Goal: Task Accomplishment & Management: Complete application form

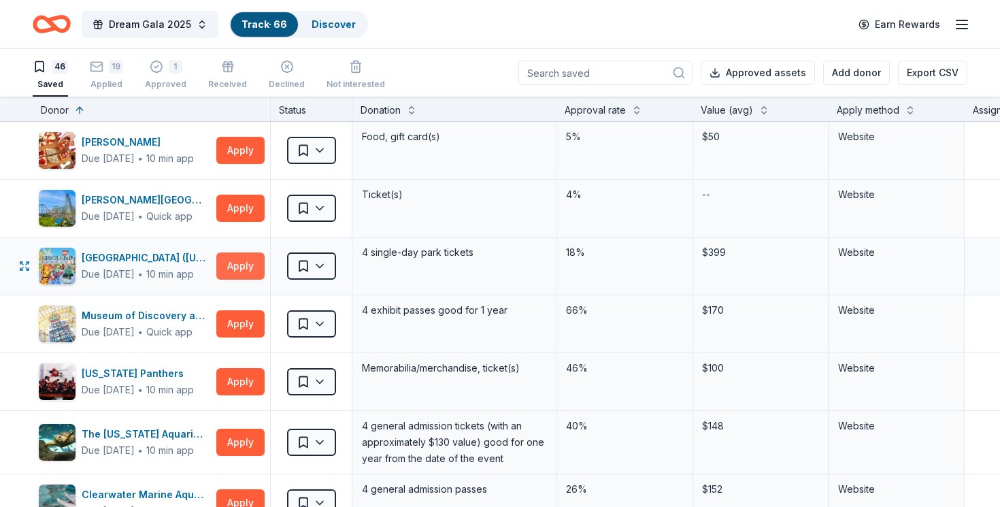
click at [231, 269] on button "Apply" at bounding box center [240, 265] width 48 height 27
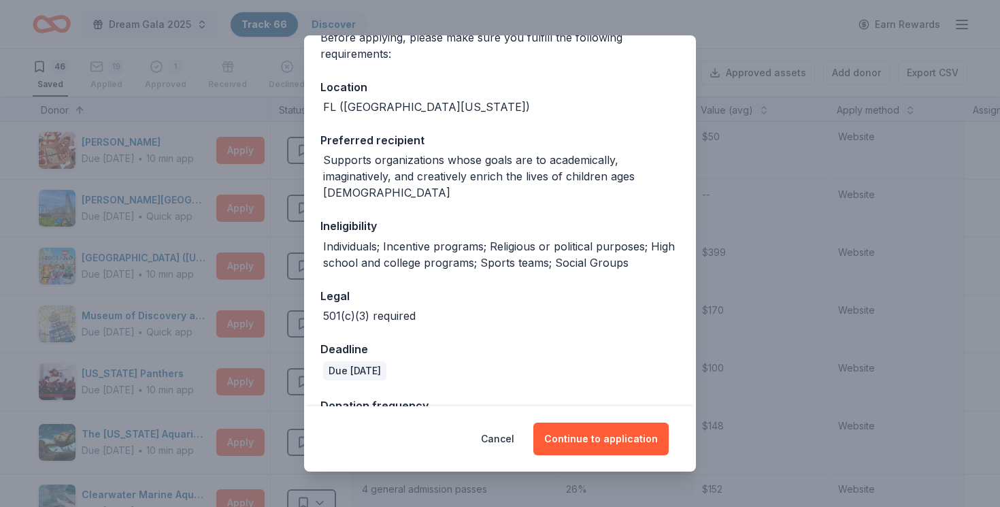
scroll to position [201, 0]
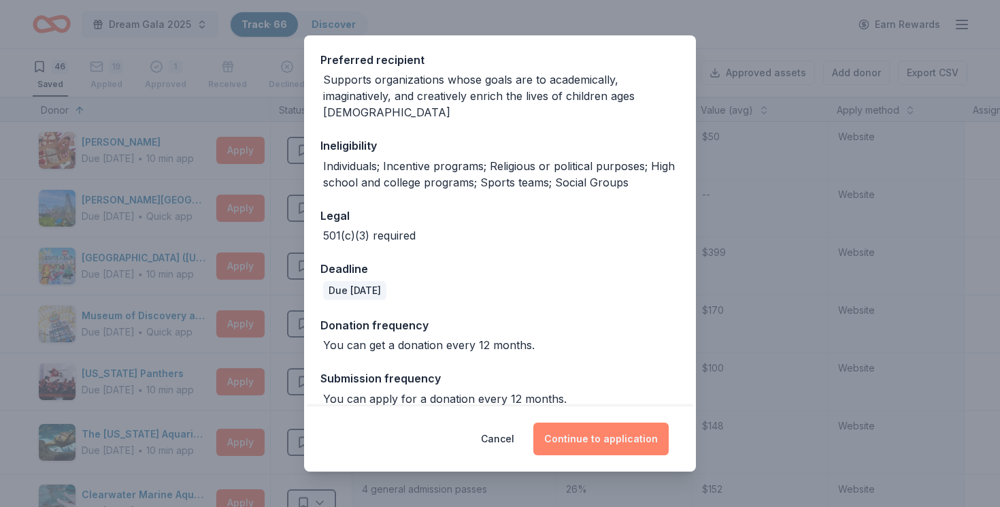
click at [613, 432] on button "Continue to application" at bounding box center [601, 439] width 135 height 33
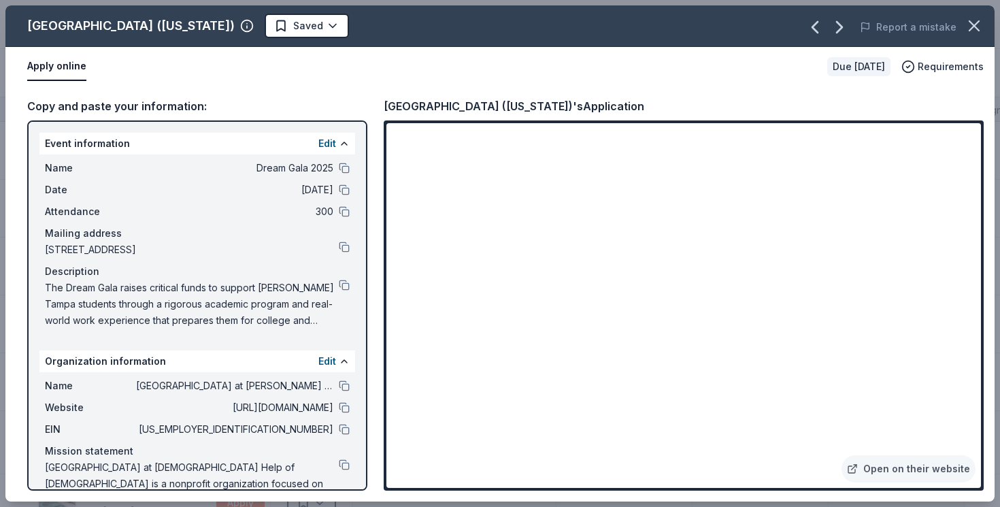
scroll to position [35, 0]
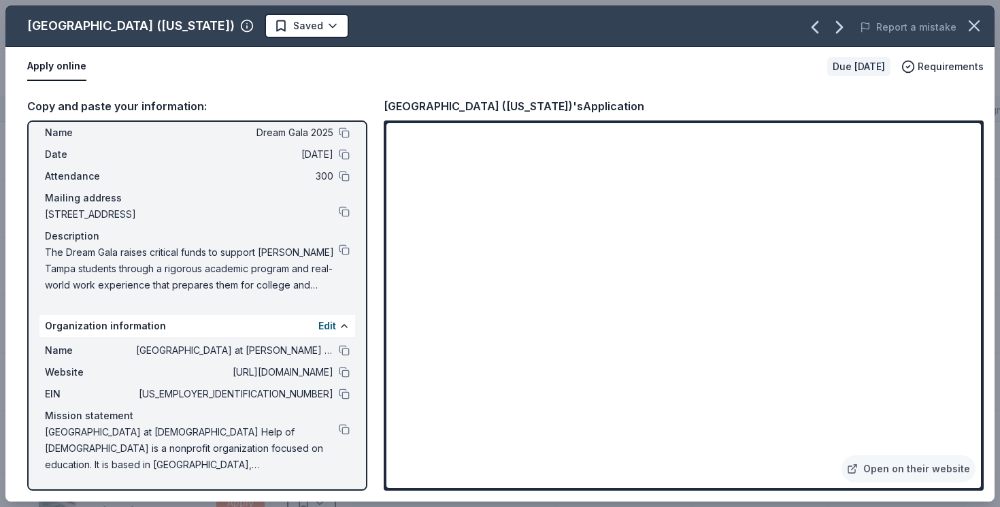
drag, startPoint x: 36, startPoint y: 251, endPoint x: 283, endPoint y: 297, distance: 251.3
click at [283, 297] on div "Event information Edit Name Dream Gala 2025 Date 11/14/25 Attendance 300 Mailin…" at bounding box center [197, 305] width 340 height 370
click at [341, 247] on button at bounding box center [344, 249] width 11 height 11
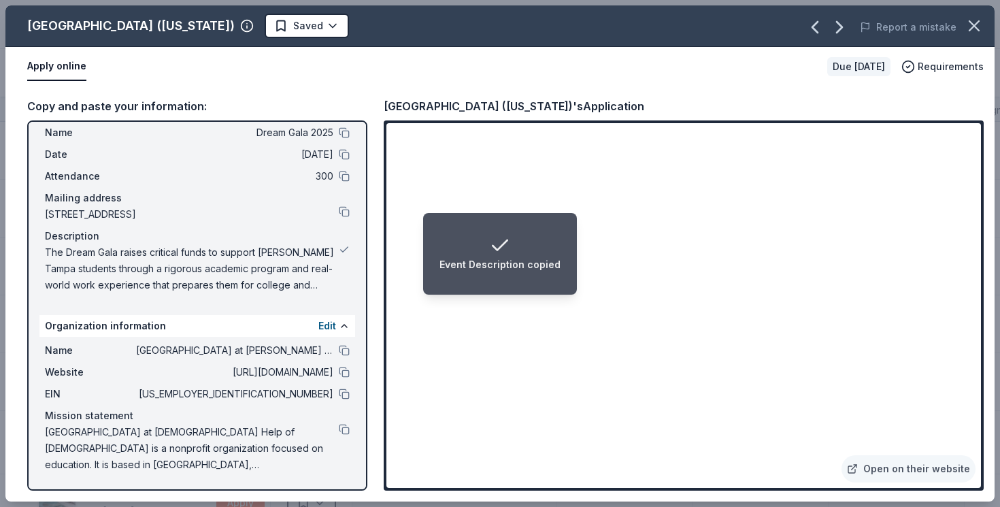
click at [537, 289] on li "Event Description copied" at bounding box center [500, 254] width 154 height 82
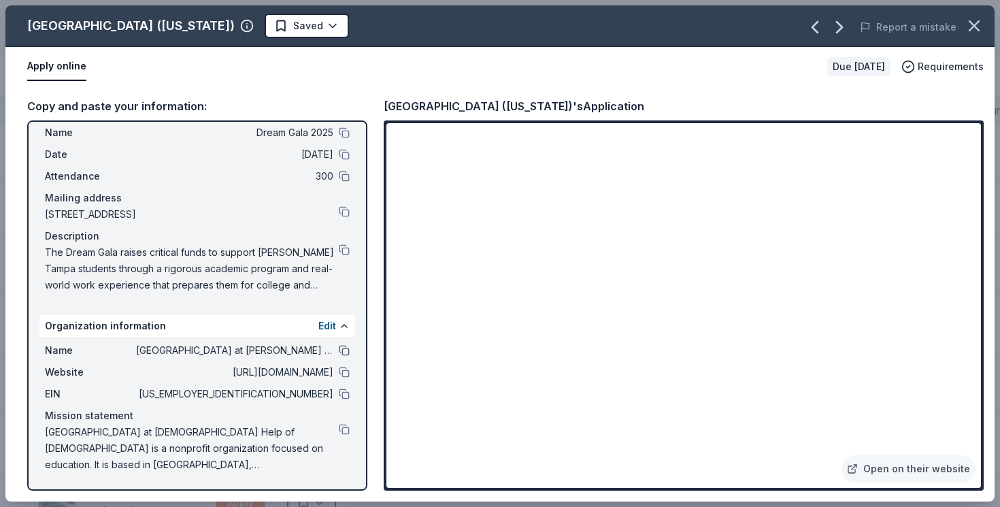
click at [340, 353] on button at bounding box center [344, 350] width 11 height 11
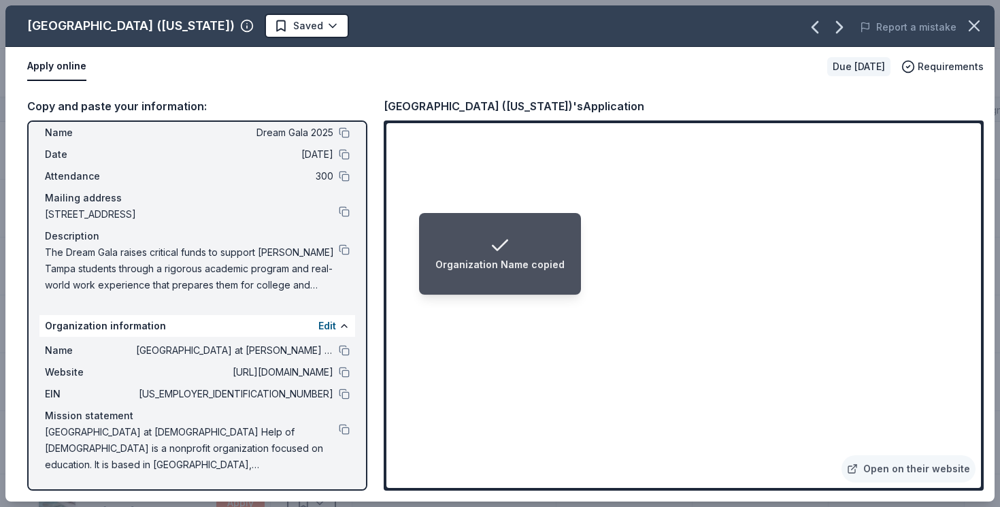
click at [555, 248] on div "Organization Name copied" at bounding box center [500, 254] width 129 height 38
click at [529, 248] on div "Organization Name copied" at bounding box center [500, 254] width 129 height 38
click at [542, 248] on div "Organization Name copied" at bounding box center [500, 254] width 129 height 38
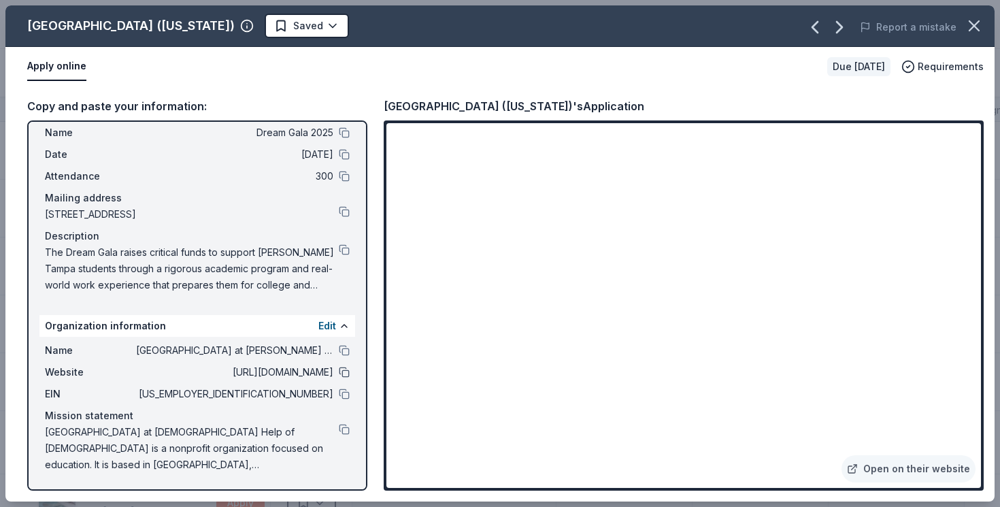
click at [341, 374] on button at bounding box center [344, 372] width 11 height 11
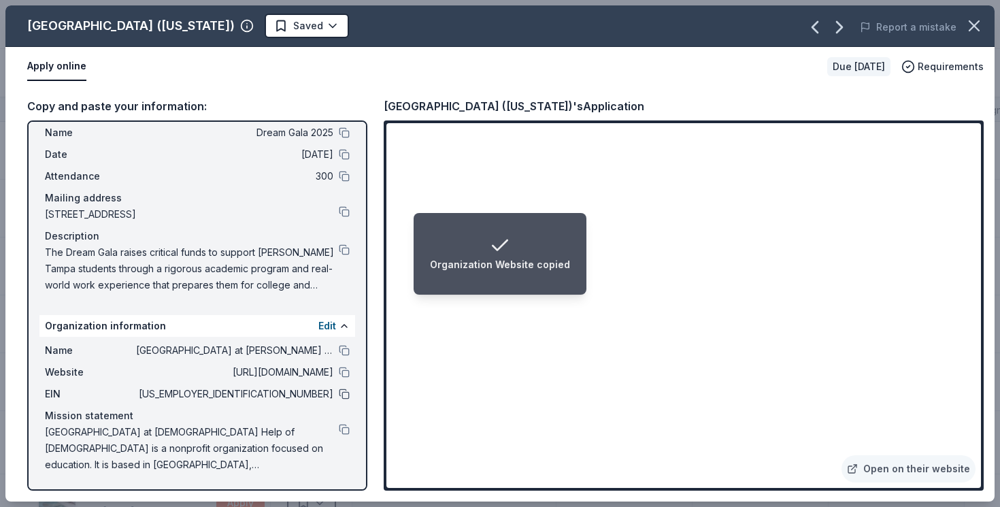
click at [347, 395] on button at bounding box center [344, 394] width 11 height 11
click at [329, 325] on button "Edit" at bounding box center [328, 326] width 18 height 16
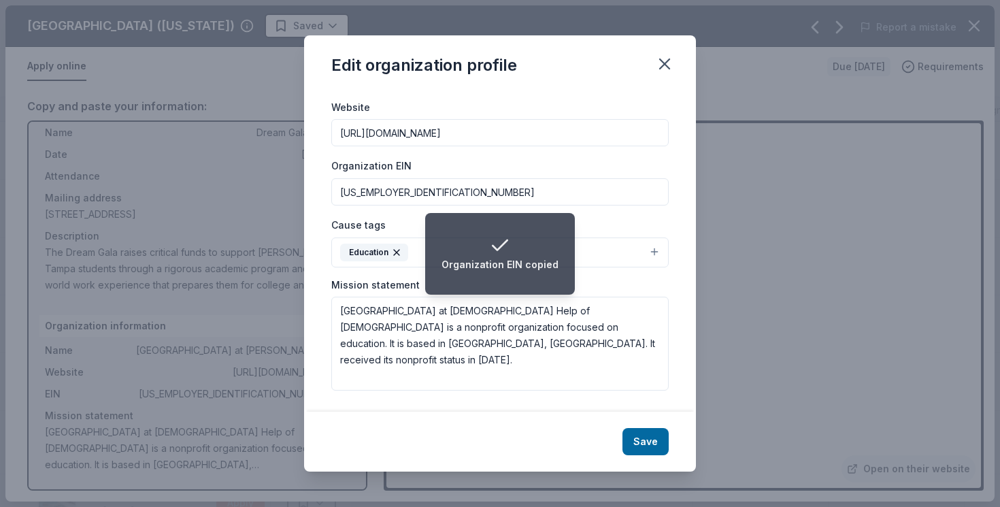
scroll to position [0, 0]
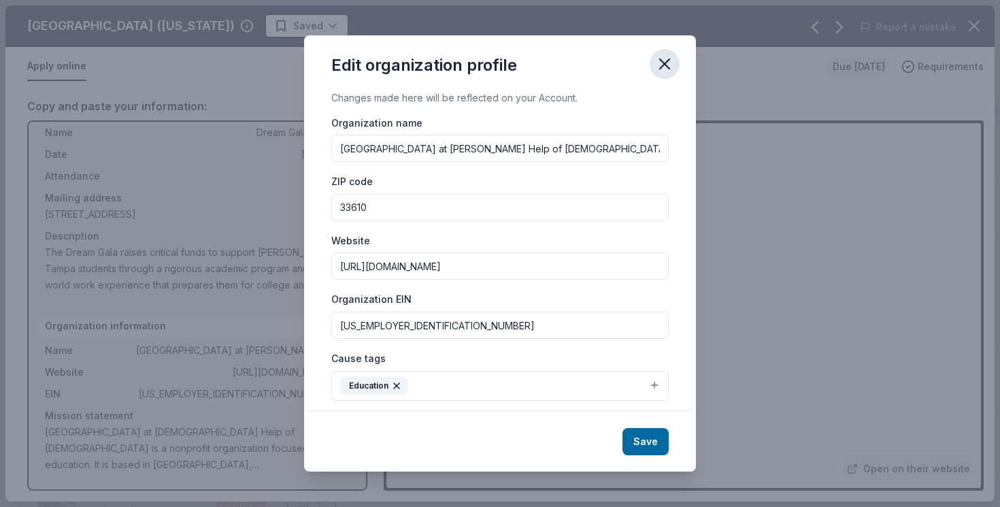
click at [671, 63] on icon "button" at bounding box center [664, 63] width 19 height 19
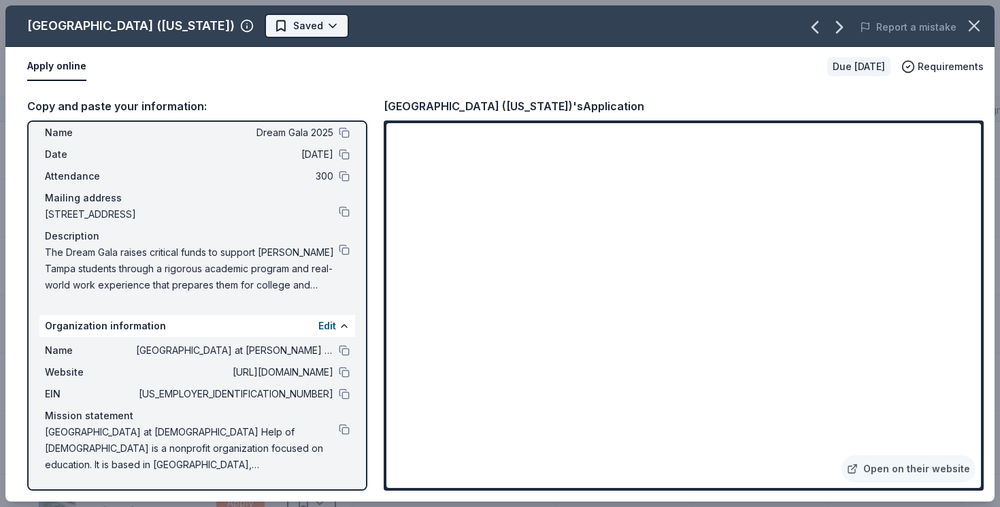
click at [260, 25] on html "Dream Gala 2025 Track · 66 Discover Earn Rewards 46 Saved 19 Applied 1 Approved…" at bounding box center [500, 253] width 1000 height 507
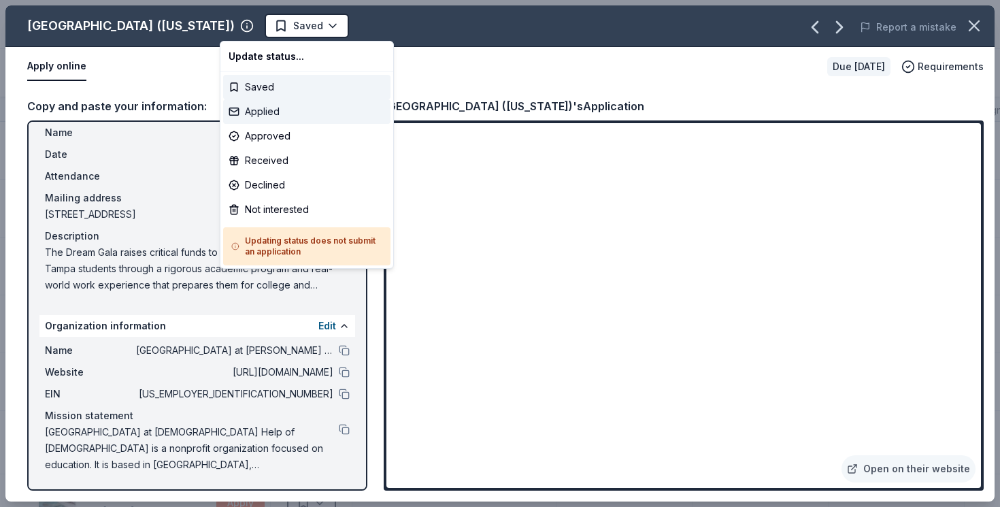
click at [304, 115] on div "Applied" at bounding box center [306, 111] width 167 height 25
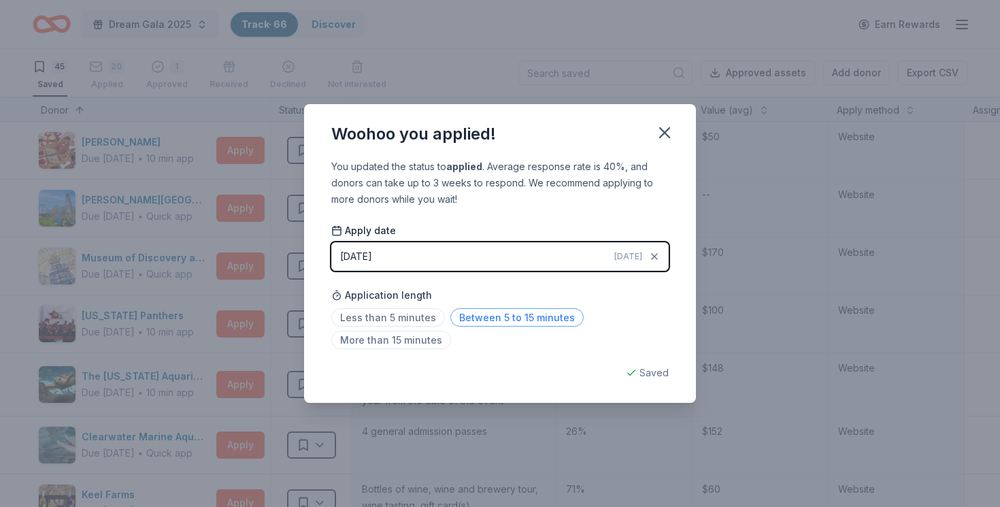
click at [482, 319] on span "Between 5 to 15 minutes" at bounding box center [517, 317] width 133 height 18
click at [665, 131] on icon "button" at bounding box center [664, 132] width 19 height 19
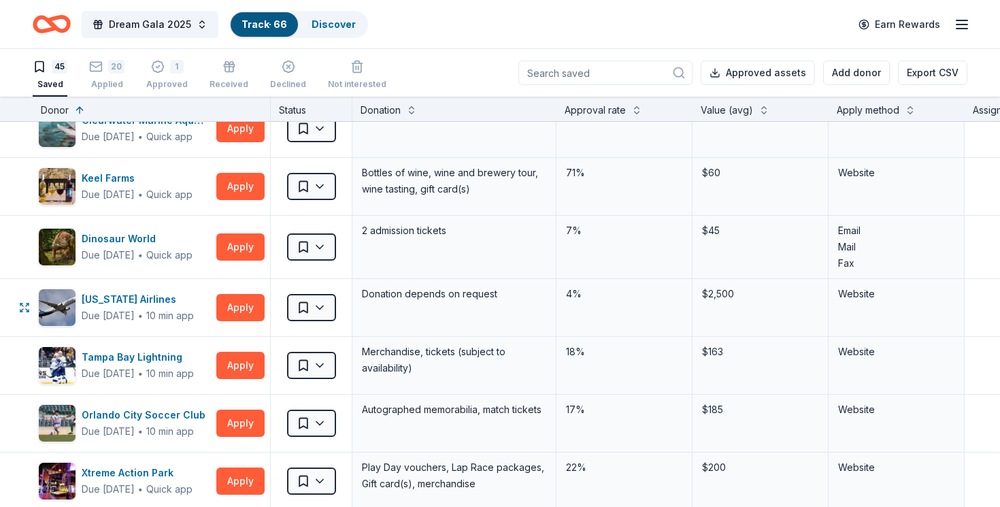
scroll to position [338, 0]
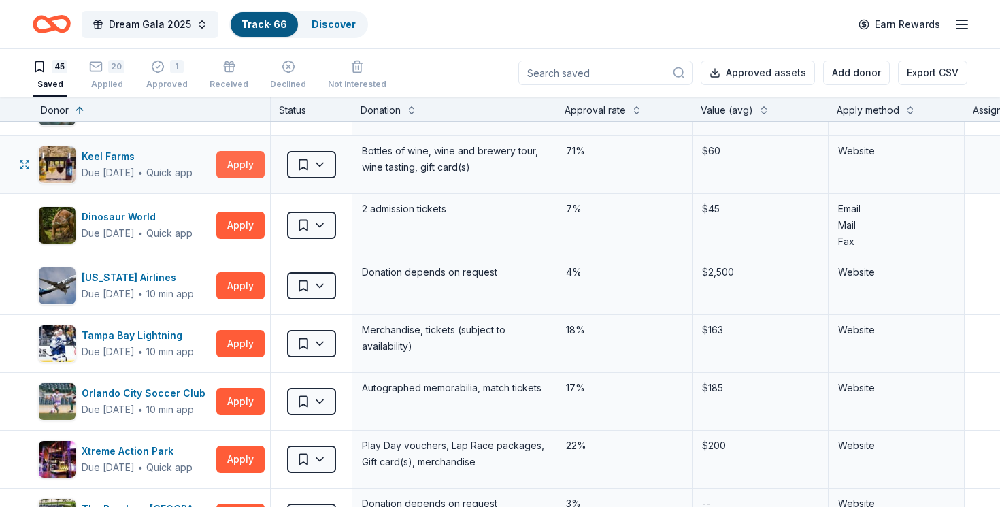
click at [237, 173] on button "Apply" at bounding box center [240, 164] width 48 height 27
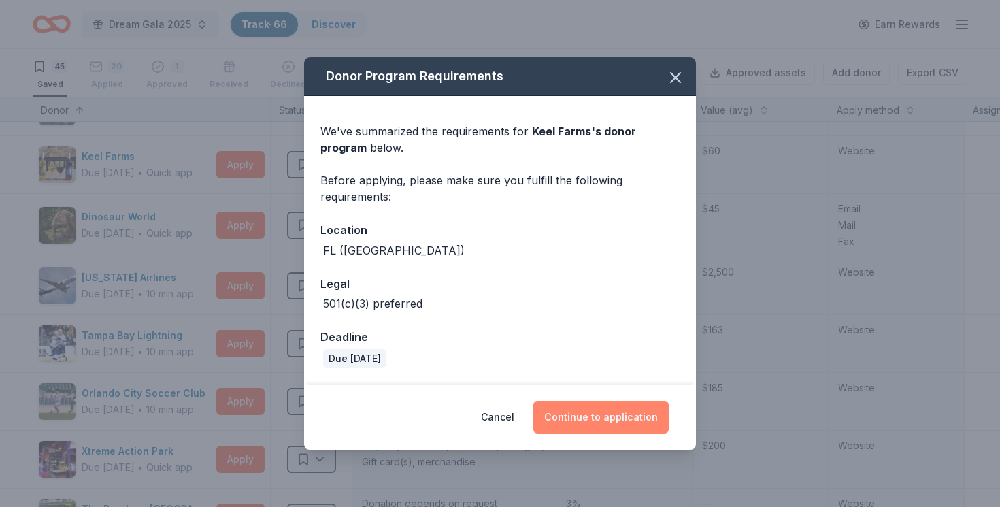
click at [591, 425] on button "Continue to application" at bounding box center [601, 417] width 135 height 33
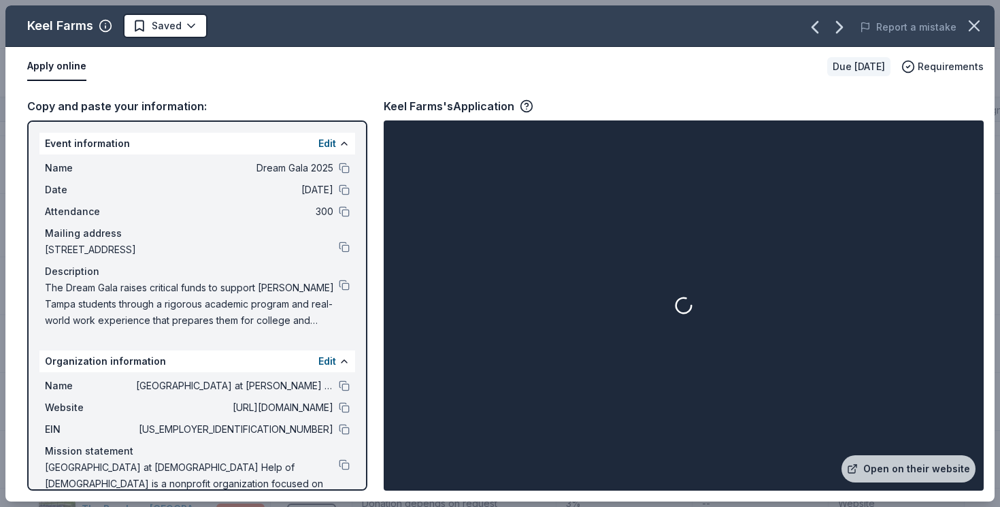
scroll to position [35, 0]
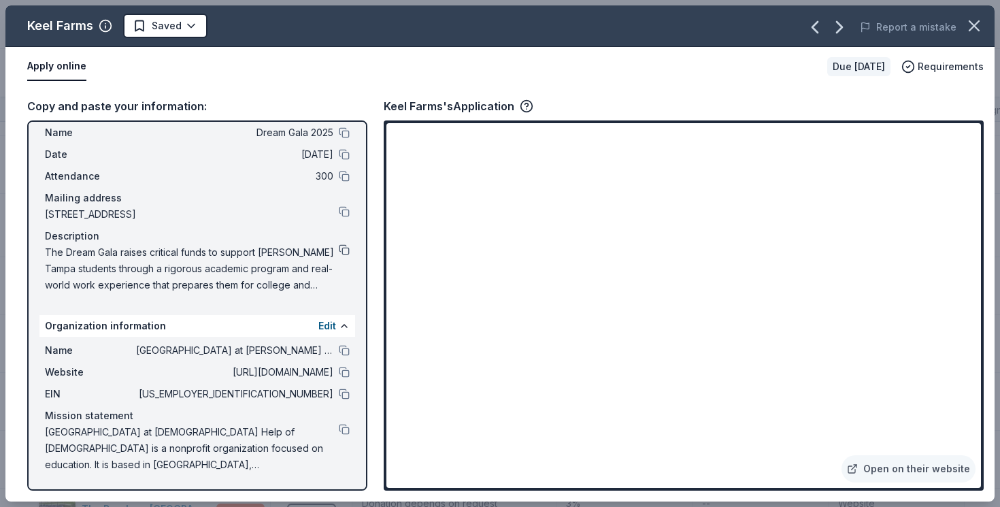
click at [346, 246] on button at bounding box center [344, 249] width 11 height 11
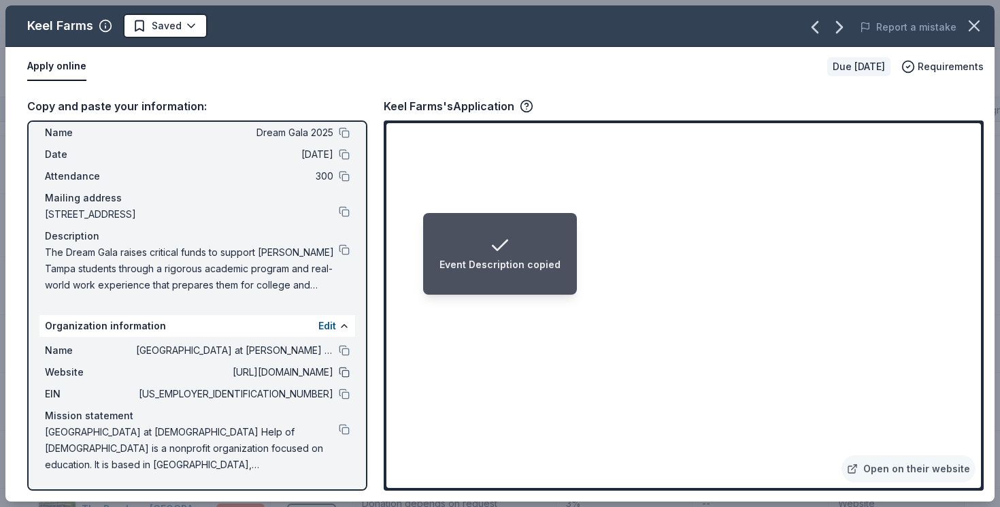
click at [345, 372] on button at bounding box center [344, 372] width 11 height 11
click at [575, 285] on li "Organization Website copied" at bounding box center [500, 254] width 173 height 82
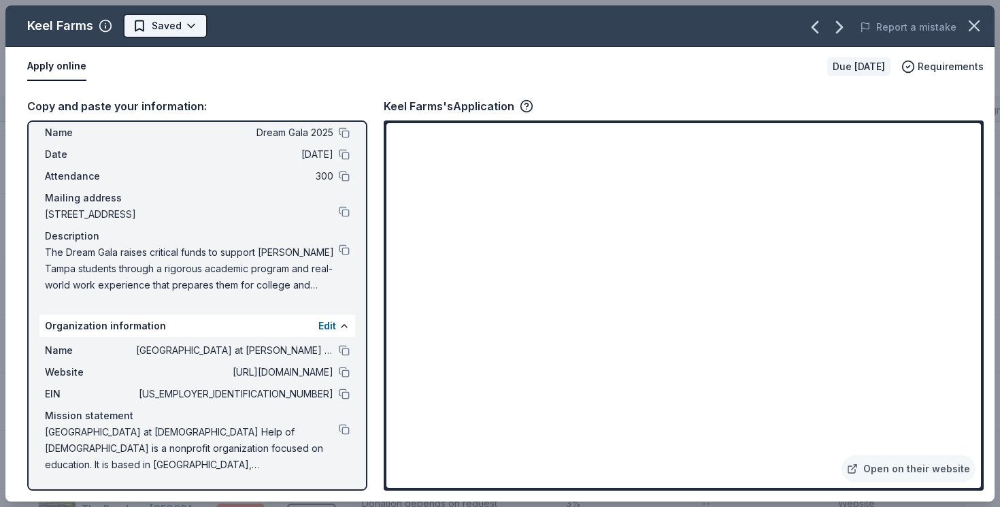
click at [191, 29] on html "Dream Gala 2025 Track · 66 Discover Earn Rewards 45 Saved 20 Applied 1 Approved…" at bounding box center [500, 253] width 1000 height 507
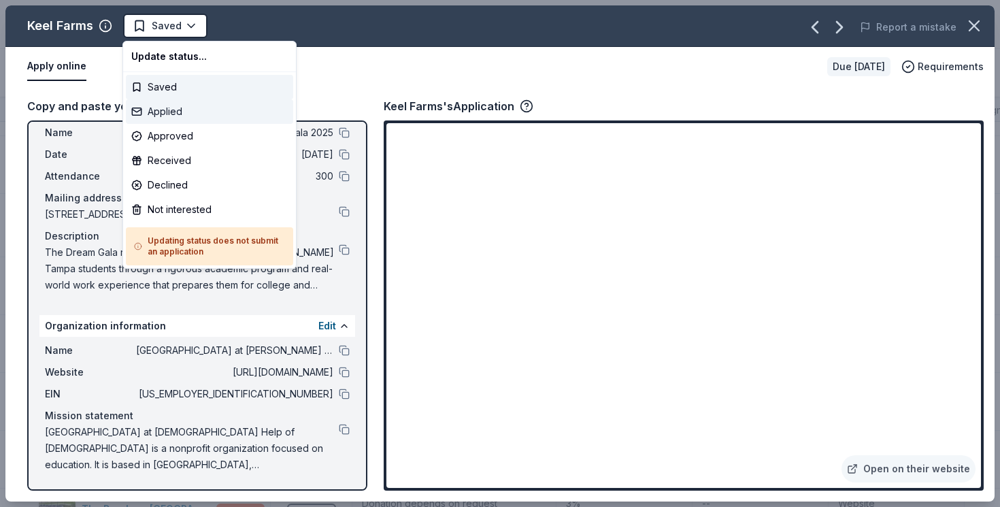
click at [201, 116] on div "Applied" at bounding box center [209, 111] width 167 height 25
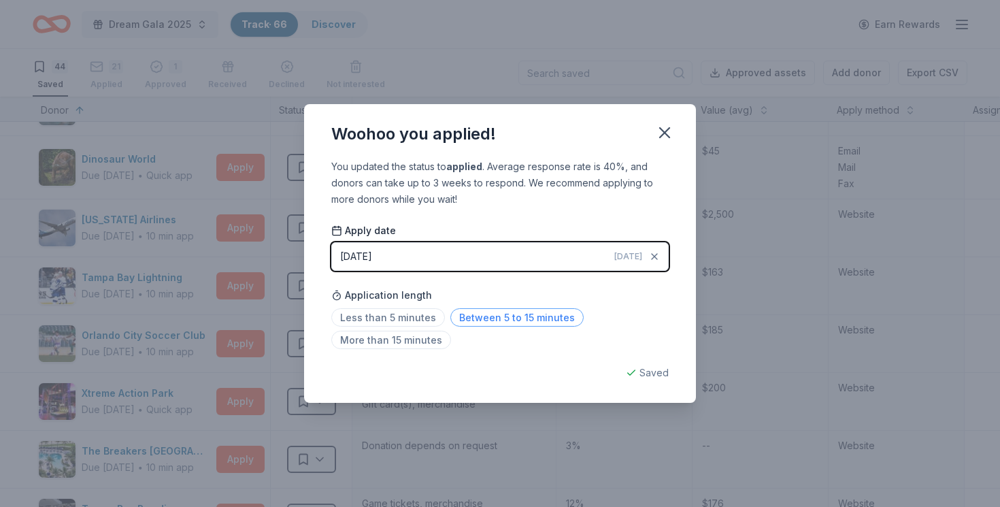
click at [542, 316] on span "Between 5 to 15 minutes" at bounding box center [517, 317] width 133 height 18
click at [415, 312] on span "Less than 5 minutes" at bounding box center [388, 317] width 114 height 18
click at [662, 136] on icon "button" at bounding box center [665, 133] width 10 height 10
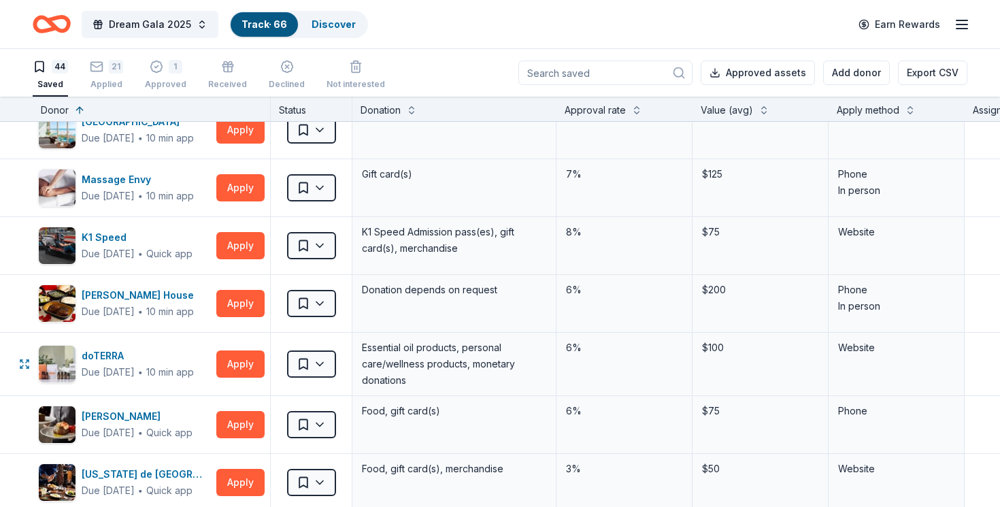
scroll to position [1302, 0]
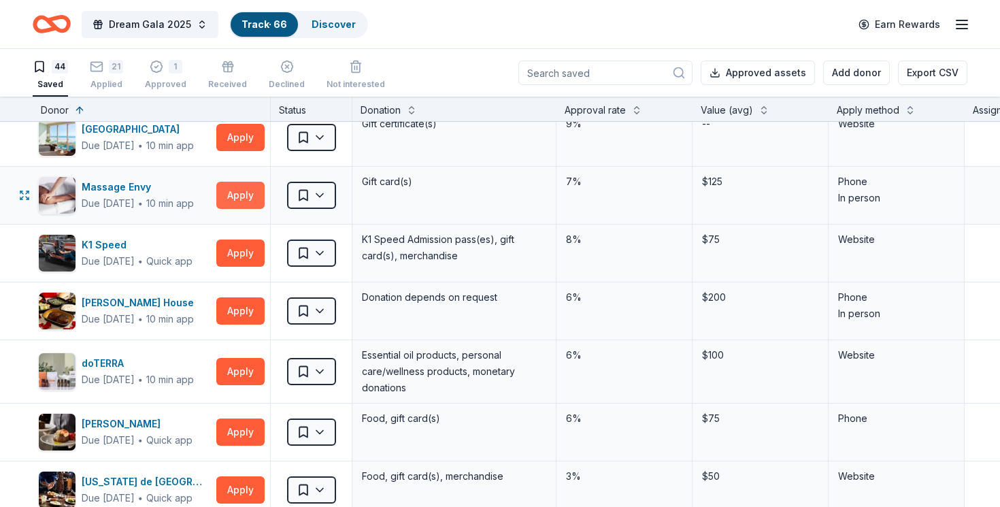
click at [258, 193] on button "Apply" at bounding box center [240, 195] width 48 height 27
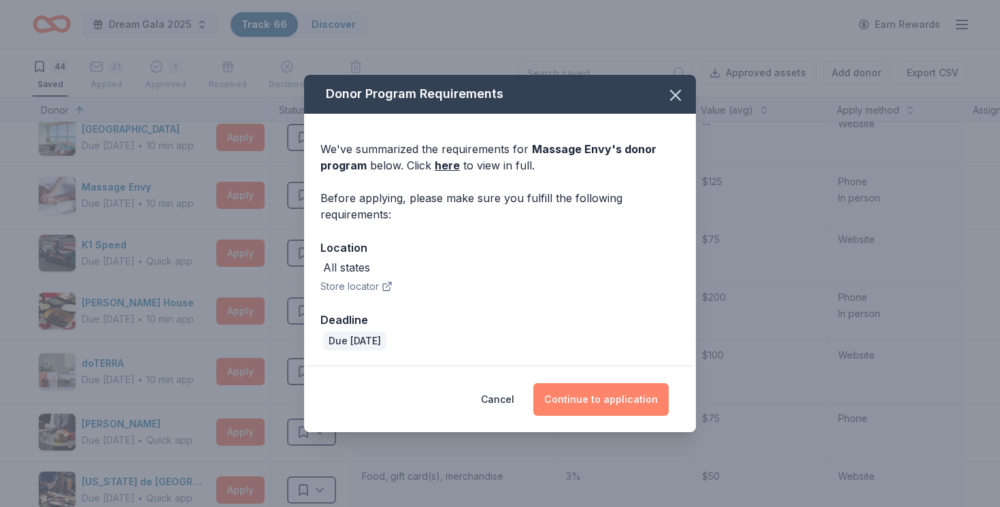
click at [621, 399] on button "Continue to application" at bounding box center [601, 399] width 135 height 33
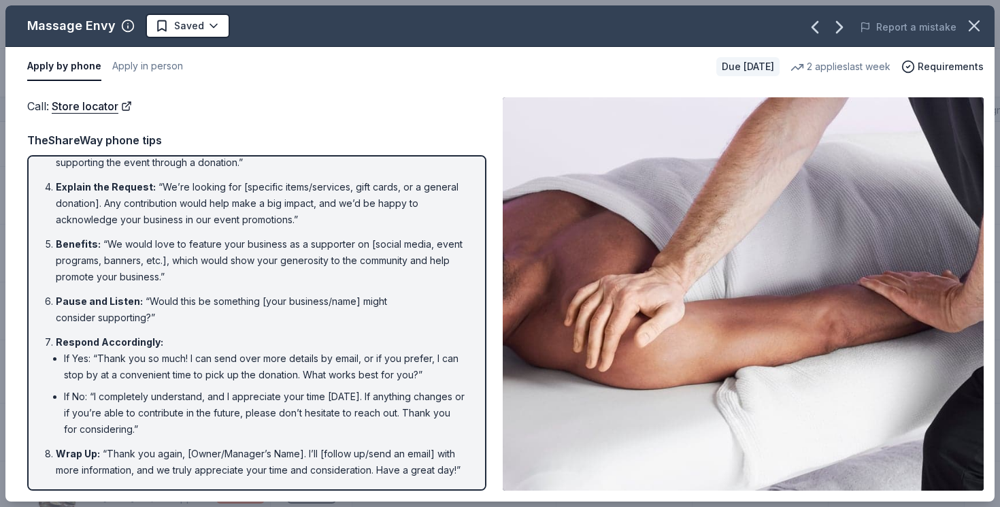
scroll to position [0, 0]
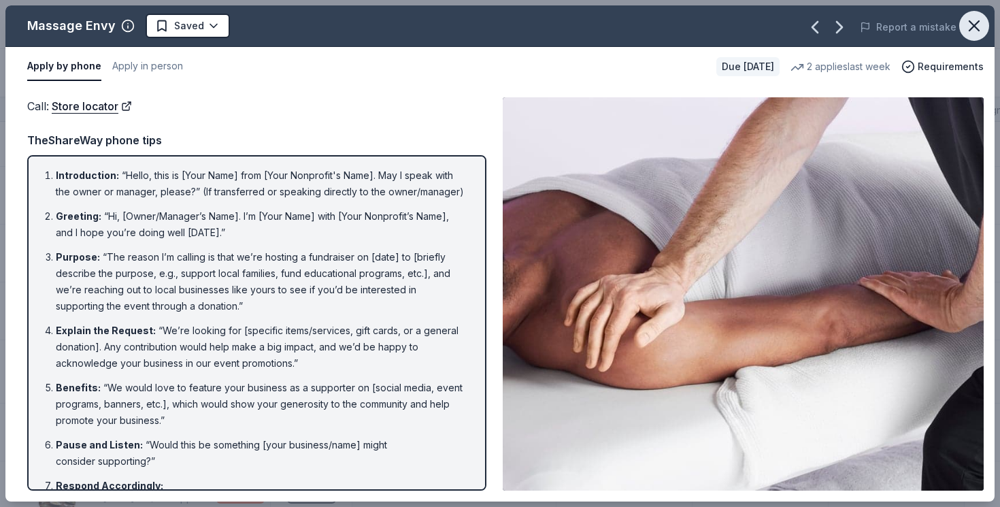
click at [969, 23] on icon "button" at bounding box center [974, 25] width 19 height 19
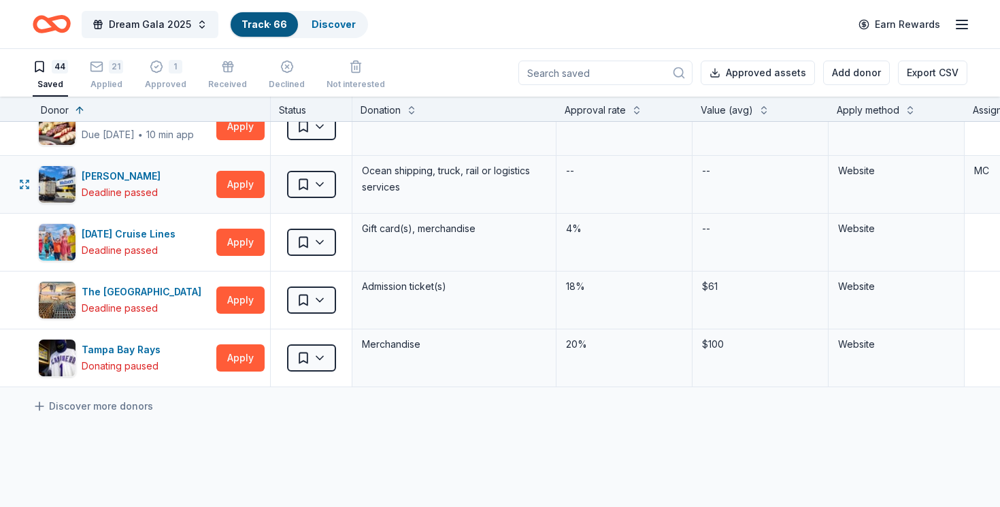
scroll to position [2322, 0]
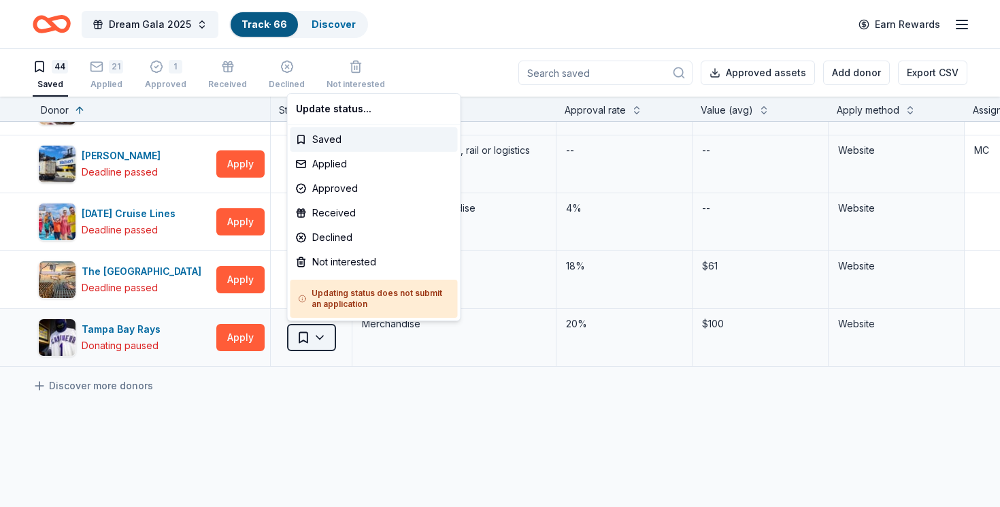
click at [301, 341] on html "Dream Gala 2025 Track · 66 Discover Earn Rewards 44 Saved 21 Applied 1 Approved…" at bounding box center [500, 253] width 1000 height 507
click at [344, 232] on div "Declined" at bounding box center [374, 237] width 167 height 25
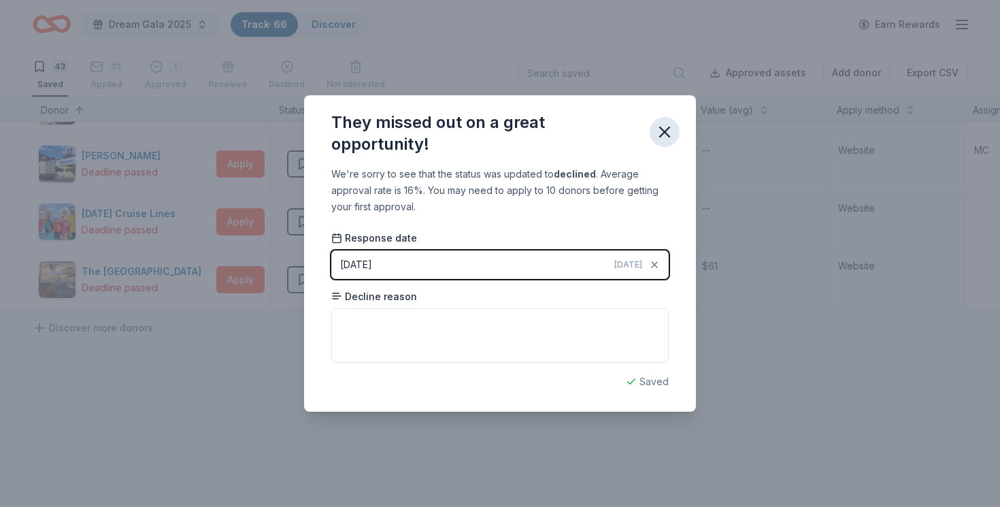
click at [669, 130] on icon "button" at bounding box center [664, 132] width 19 height 19
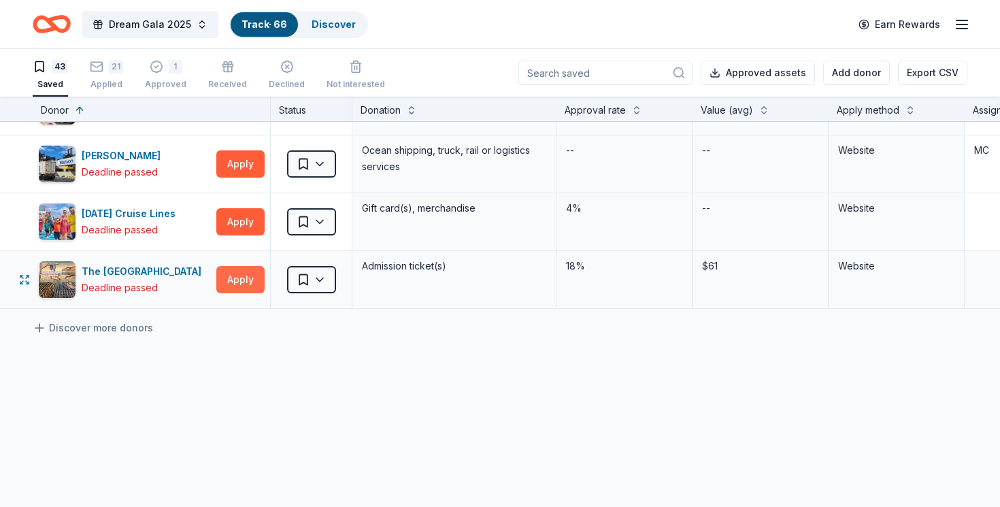
scroll to position [2257, 0]
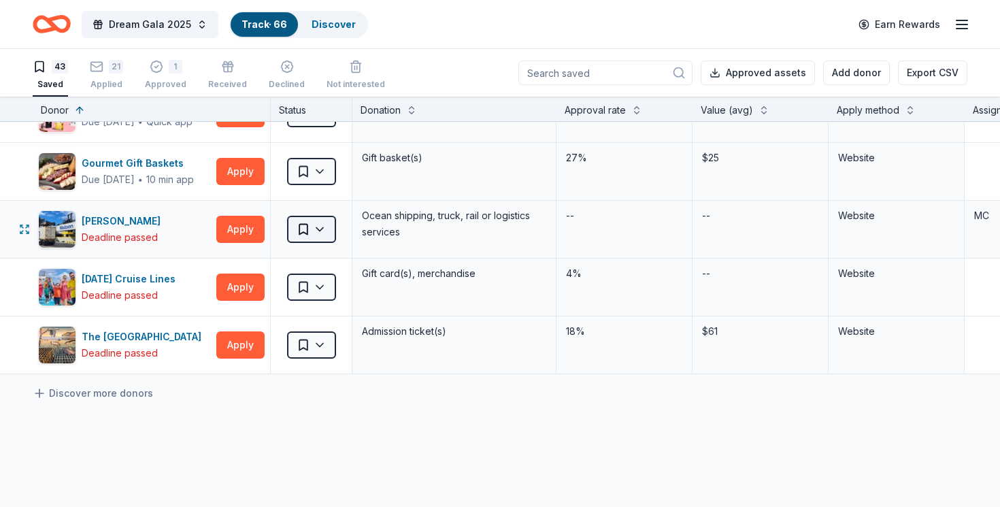
click at [303, 240] on html "Dream Gala 2025 Track · 66 Discover Earn Rewards 43 Saved 21 Applied 1 Approved…" at bounding box center [500, 253] width 1000 height 507
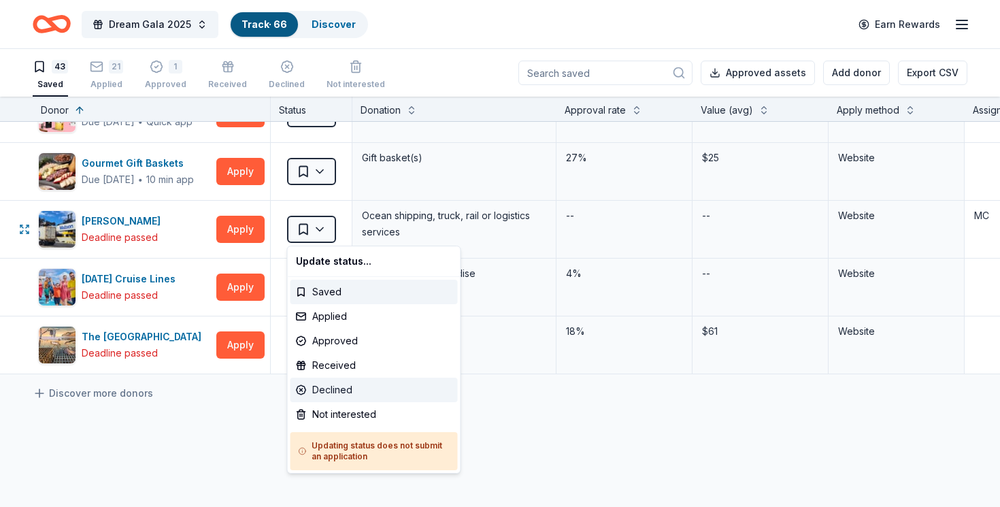
click at [344, 397] on div "Declined" at bounding box center [374, 390] width 167 height 25
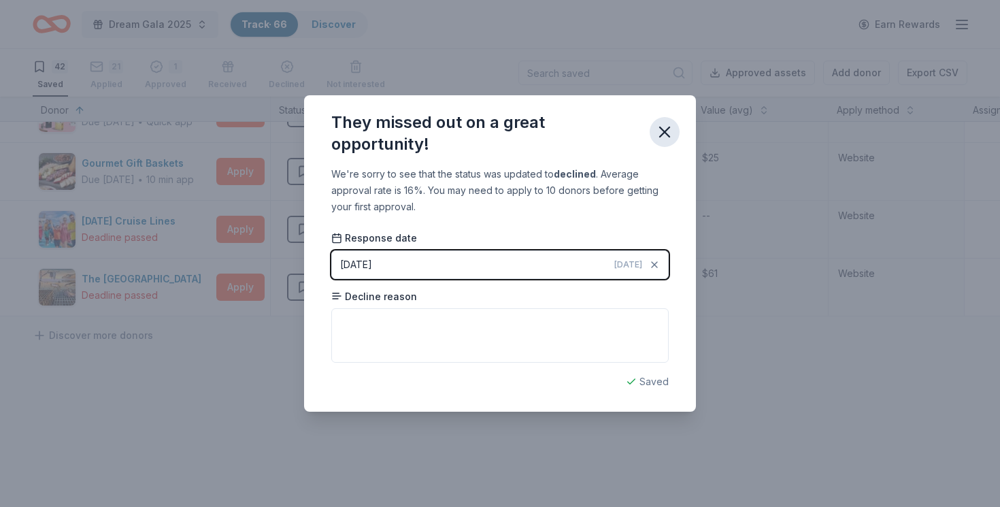
click at [666, 127] on icon "button" at bounding box center [664, 132] width 19 height 19
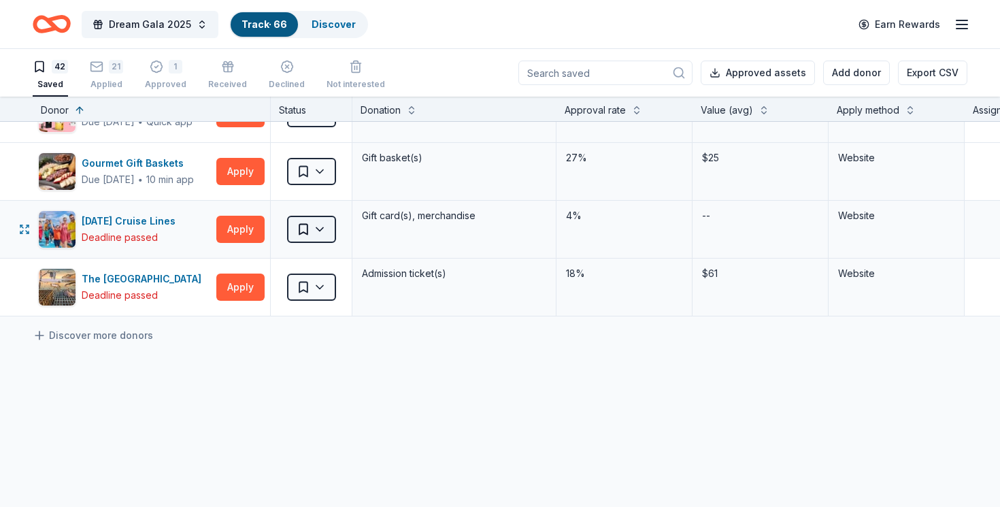
click at [306, 227] on html "Dream Gala 2025 Track · 66 Discover Earn Rewards 42 Saved 21 Applied 1 Approved…" at bounding box center [500, 253] width 1000 height 507
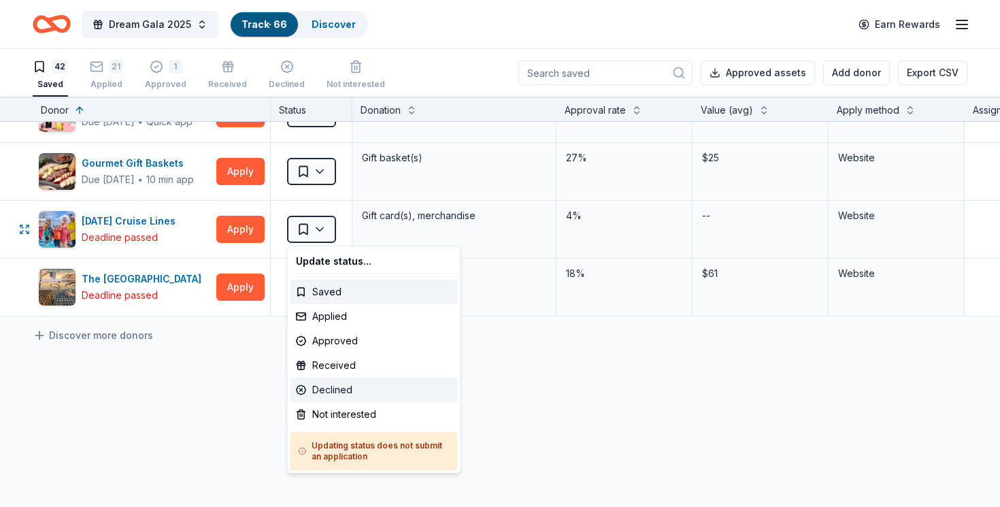
click at [373, 393] on div "Declined" at bounding box center [374, 390] width 167 height 25
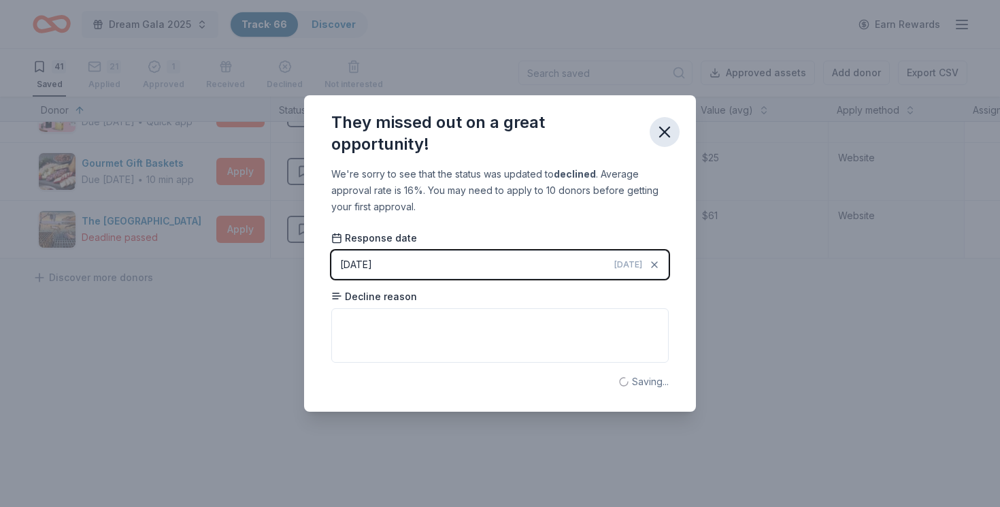
click at [661, 131] on icon "button" at bounding box center [664, 132] width 19 height 19
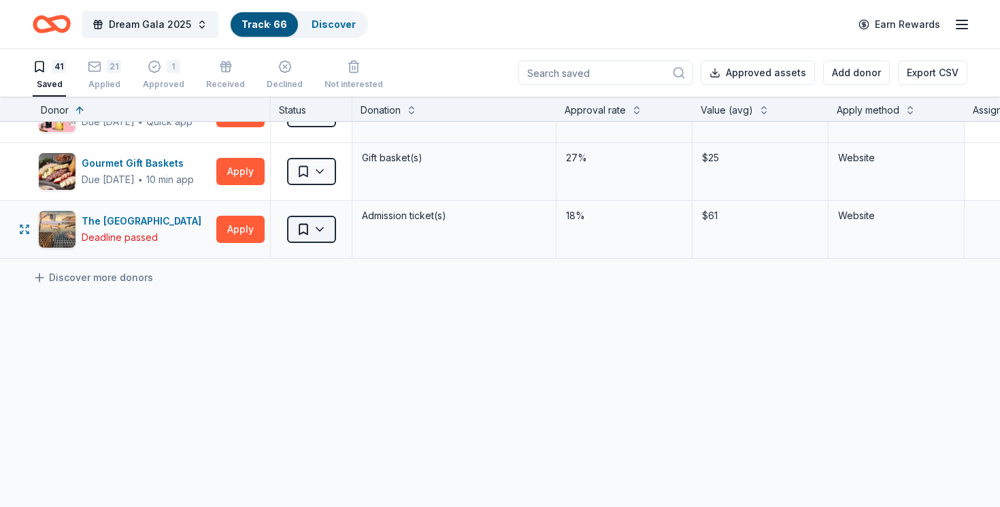
click at [328, 218] on html "Dream Gala 2025 Track · 66 Discover Earn Rewards 41 Saved 21 Applied 1 Approved…" at bounding box center [500, 253] width 1000 height 507
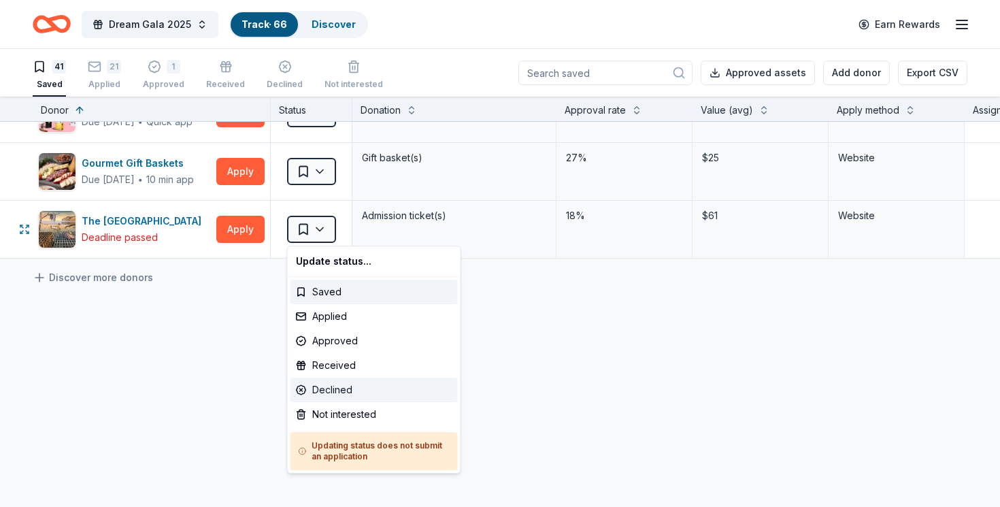
click at [360, 394] on div "Declined" at bounding box center [374, 390] width 167 height 25
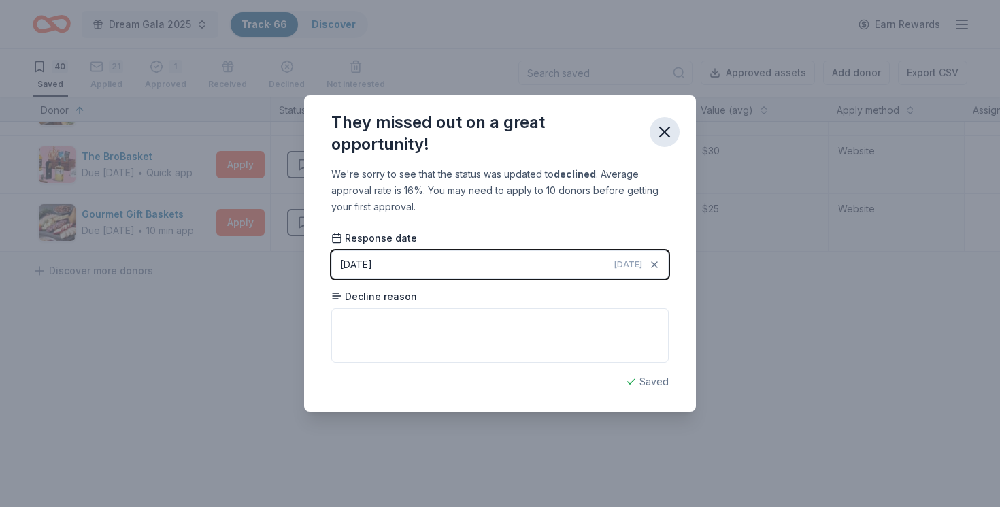
click at [664, 137] on icon "button" at bounding box center [664, 132] width 19 height 19
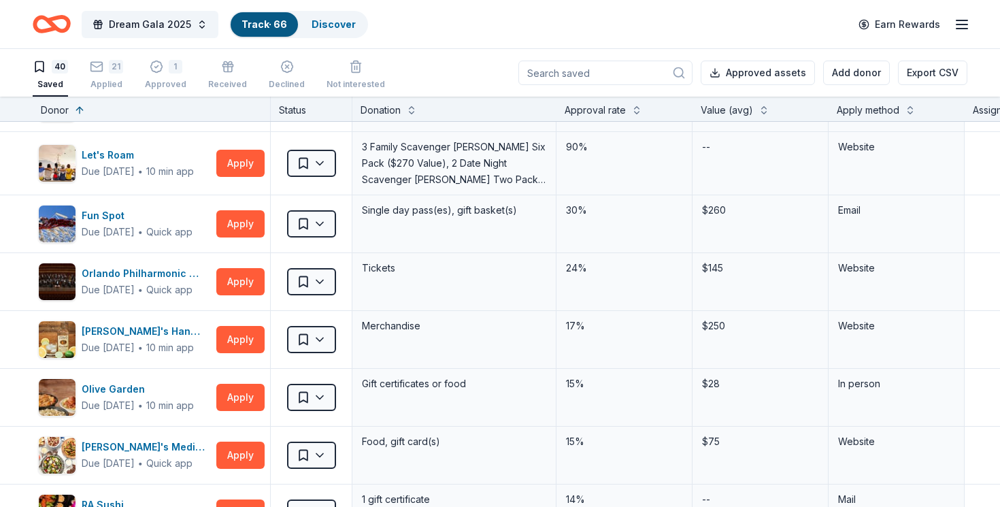
scroll to position [0, 0]
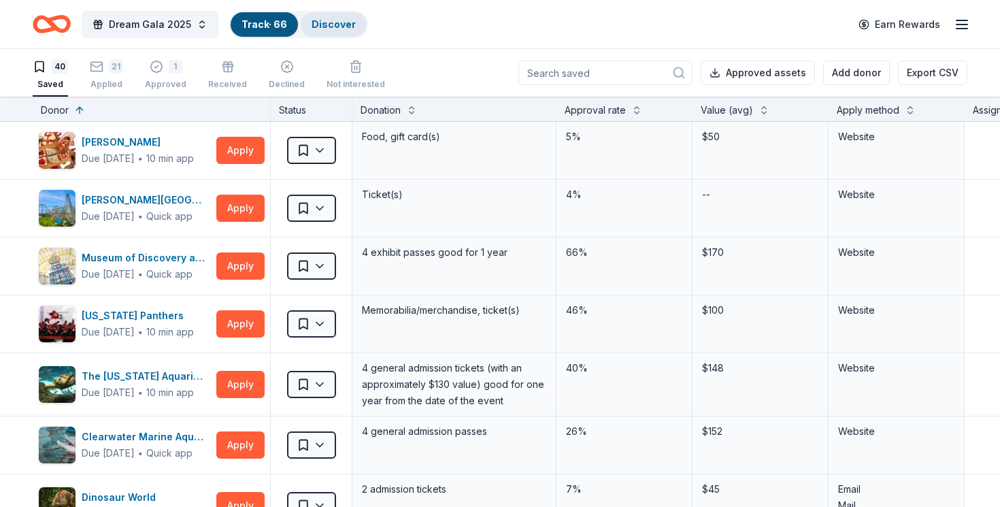
click at [318, 18] on link "Discover" at bounding box center [334, 24] width 44 height 12
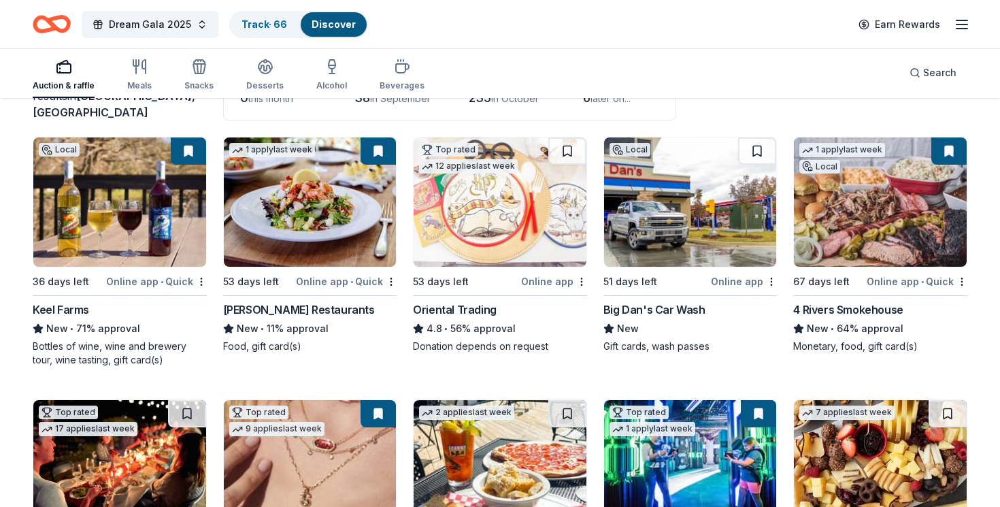
scroll to position [105, 0]
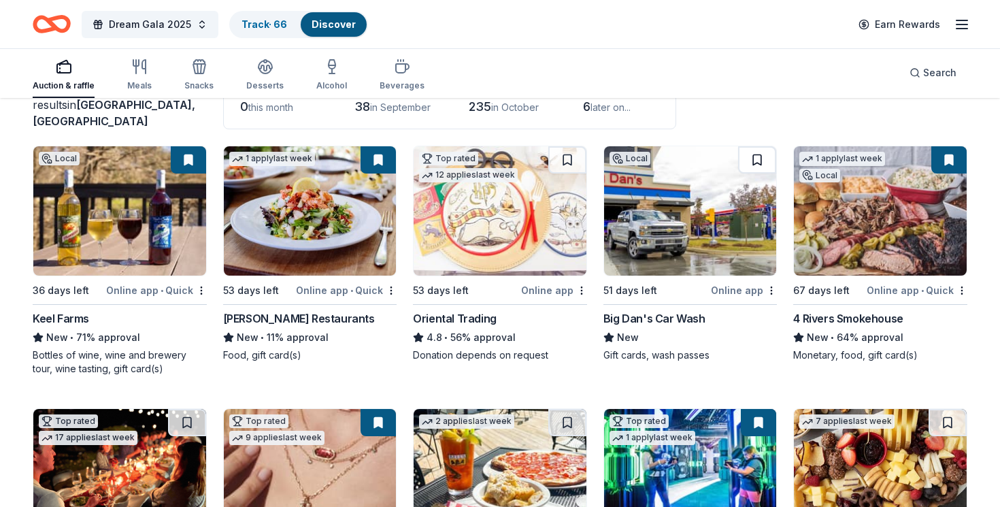
click at [760, 165] on button at bounding box center [757, 159] width 38 height 27
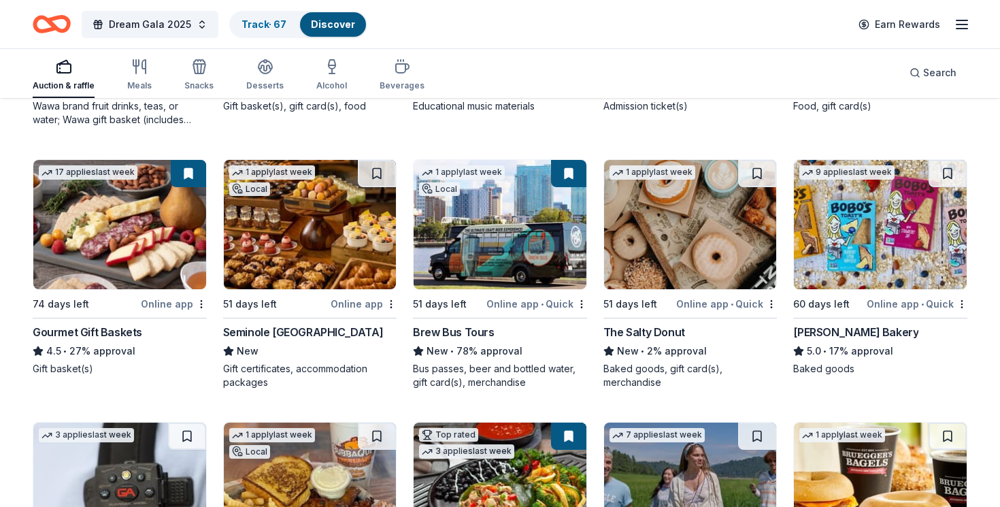
scroll to position [1689, 0]
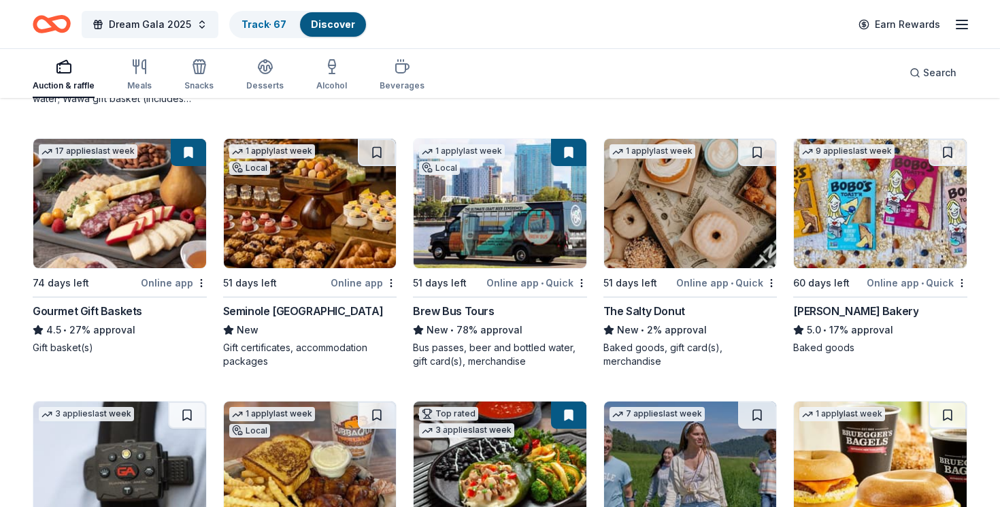
click at [334, 202] on img at bounding box center [310, 203] width 173 height 129
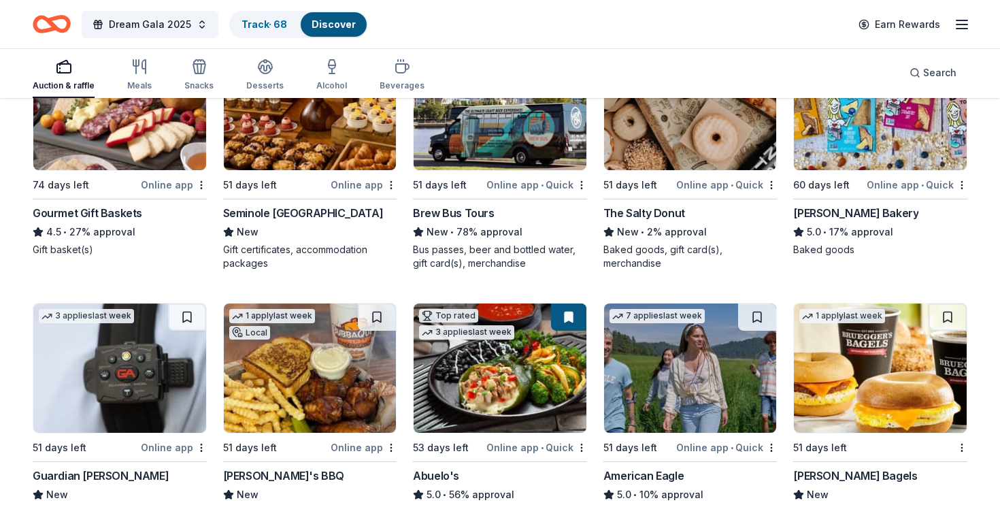
scroll to position [1792, 0]
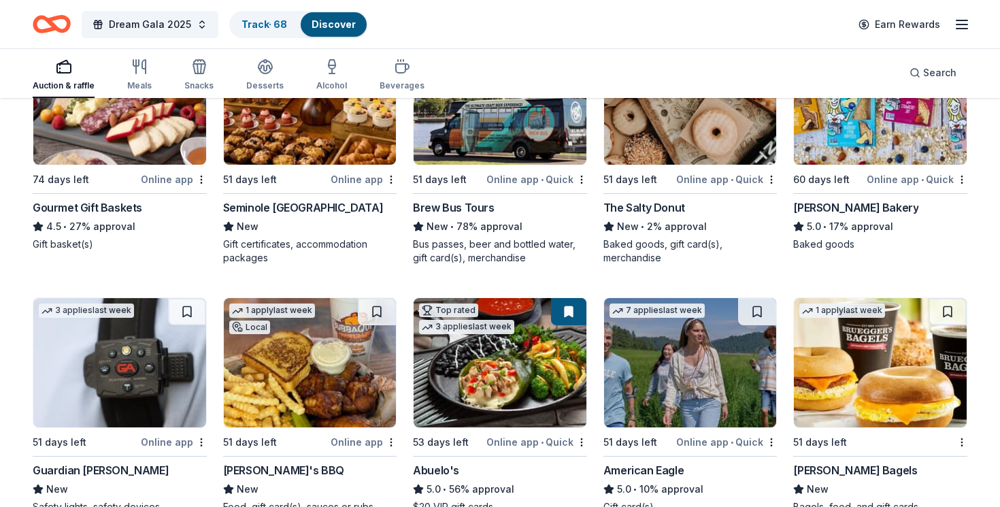
click at [641, 208] on div "The Salty Donut" at bounding box center [645, 207] width 82 height 16
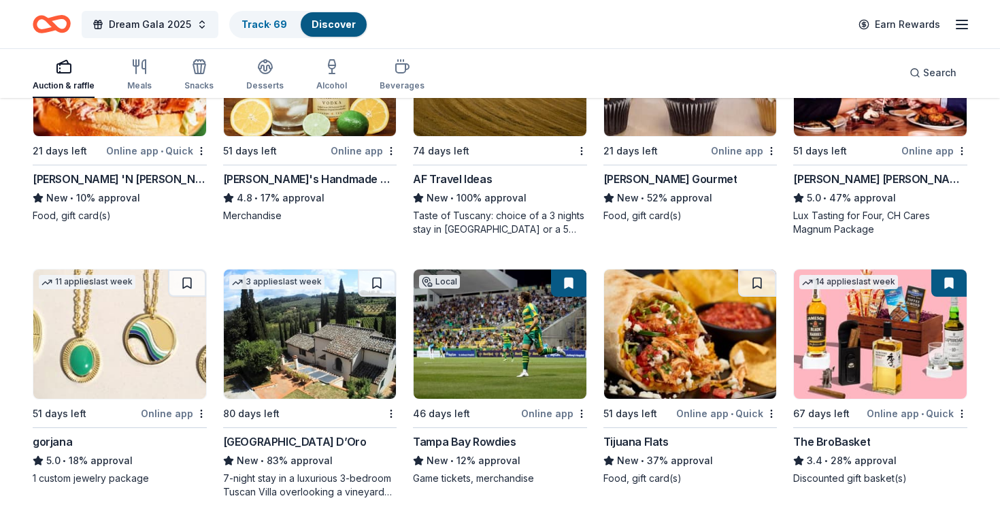
scroll to position [2533, 0]
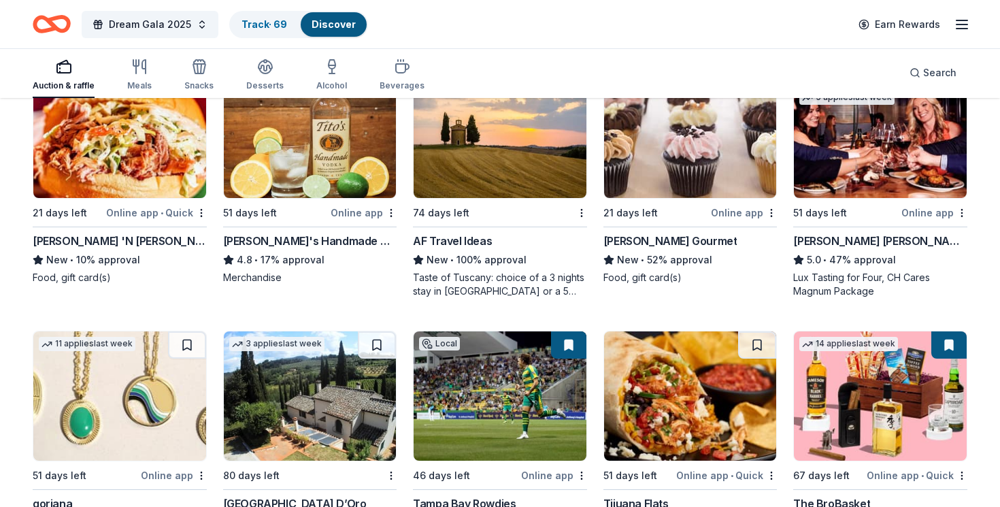
click at [649, 240] on div "Wright's Gourmet" at bounding box center [671, 241] width 134 height 16
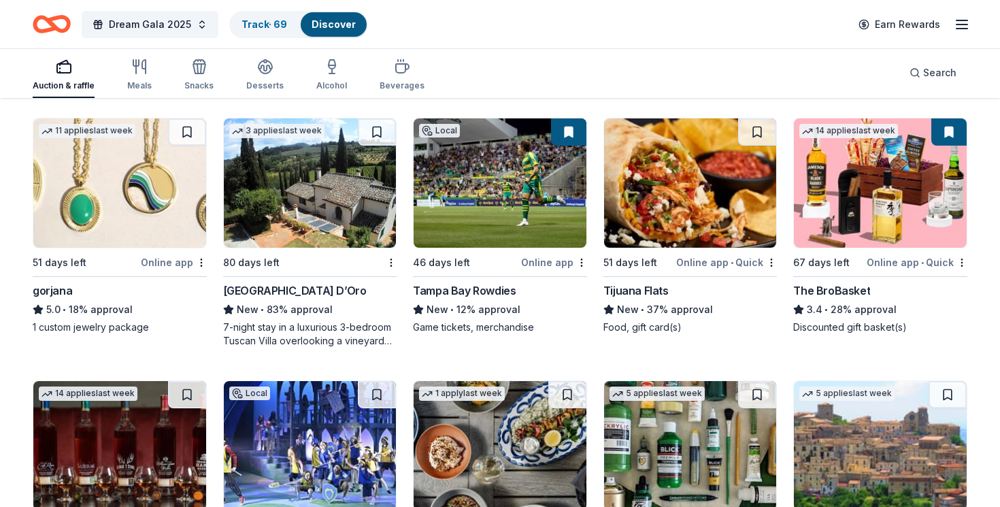
scroll to position [2748, 0]
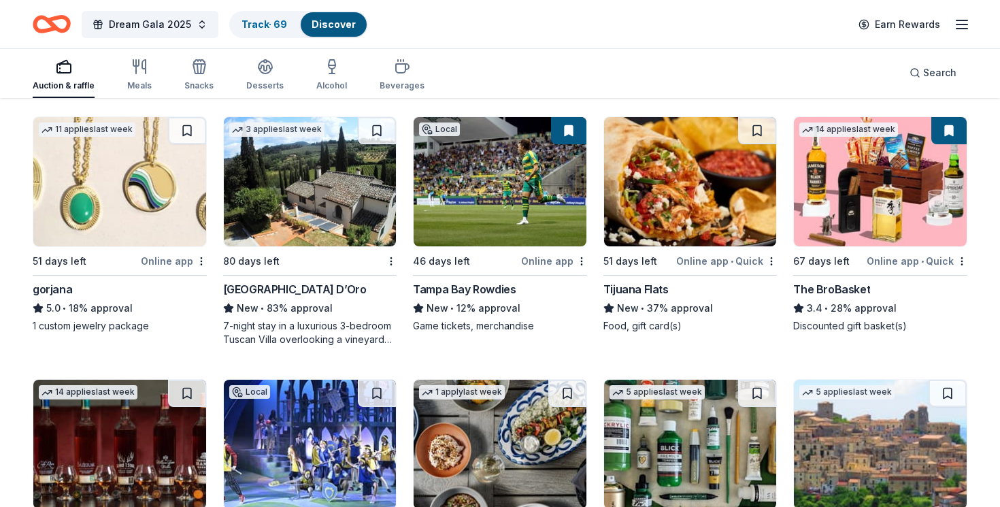
click at [319, 261] on div "80 days left" at bounding box center [302, 260] width 158 height 17
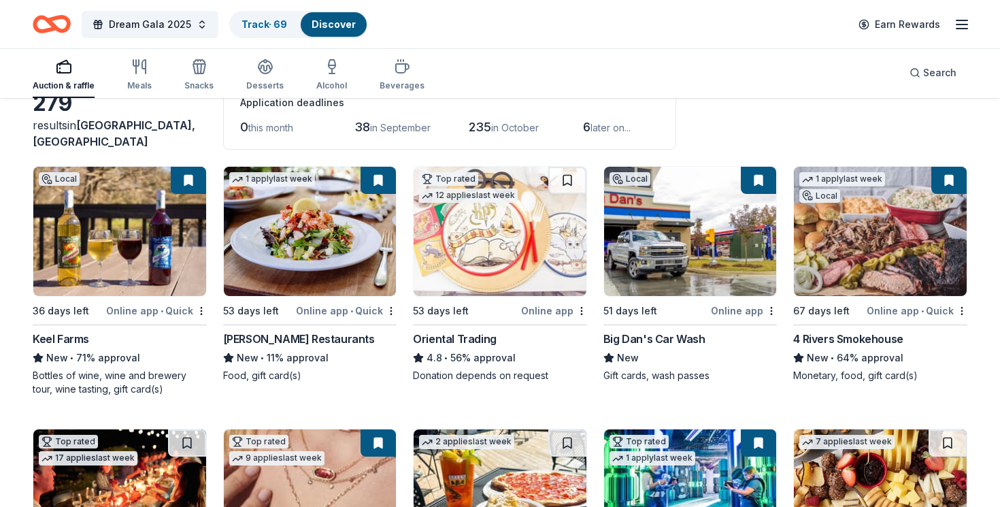
scroll to position [0, 0]
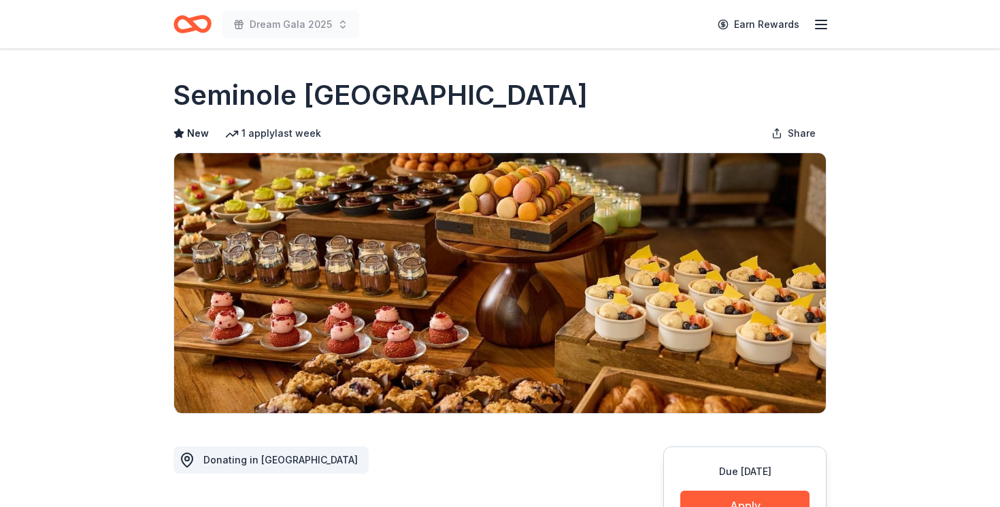
scroll to position [213, 0]
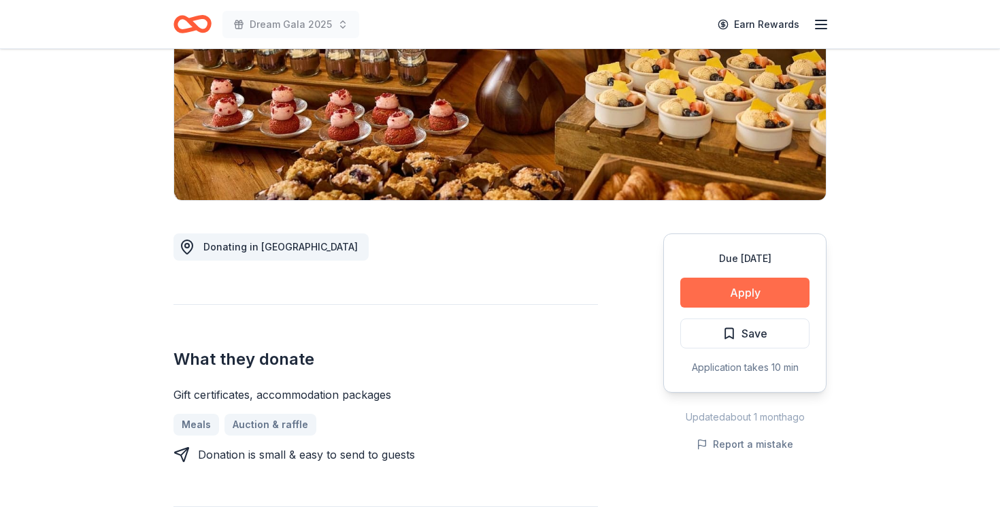
click at [744, 283] on button "Apply" at bounding box center [745, 293] width 129 height 30
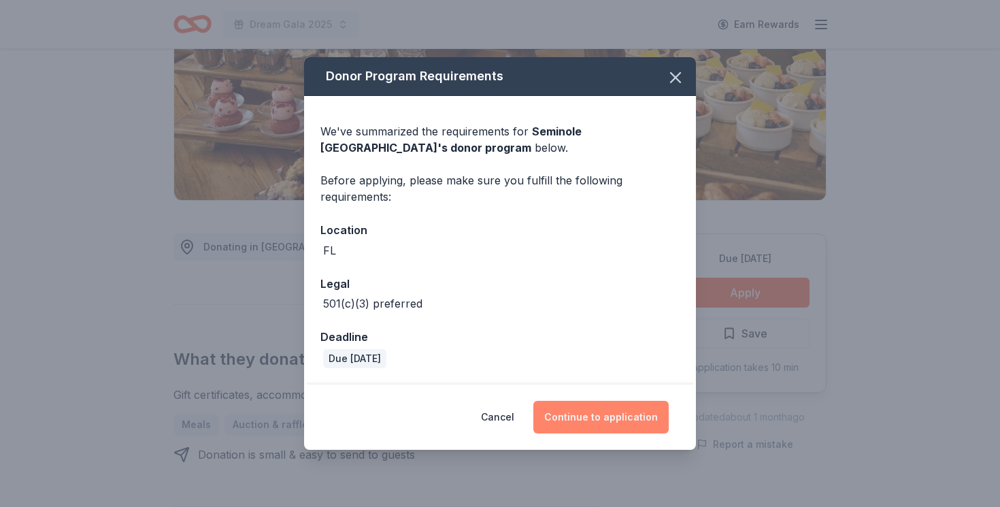
click at [613, 414] on button "Continue to application" at bounding box center [601, 417] width 135 height 33
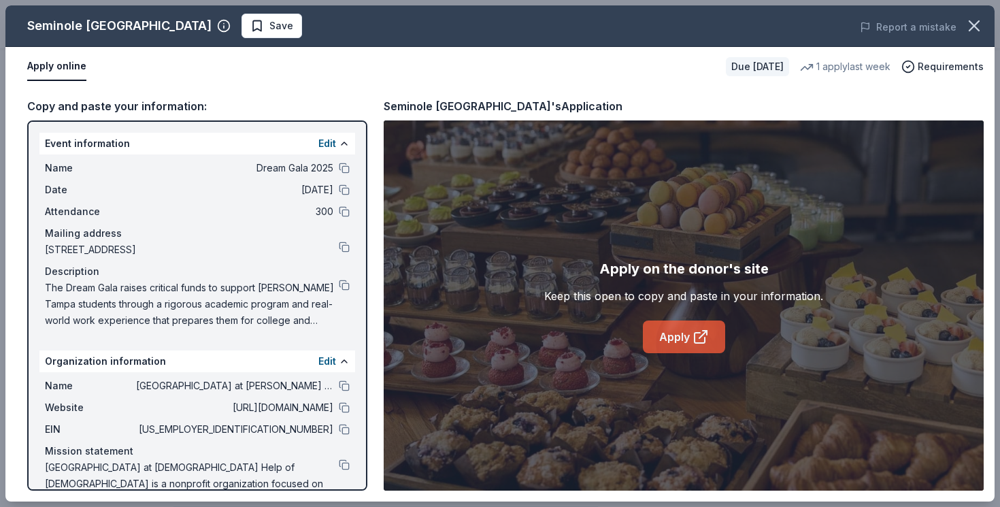
click at [671, 340] on link "Apply" at bounding box center [684, 337] width 82 height 33
click at [346, 284] on button at bounding box center [344, 285] width 11 height 11
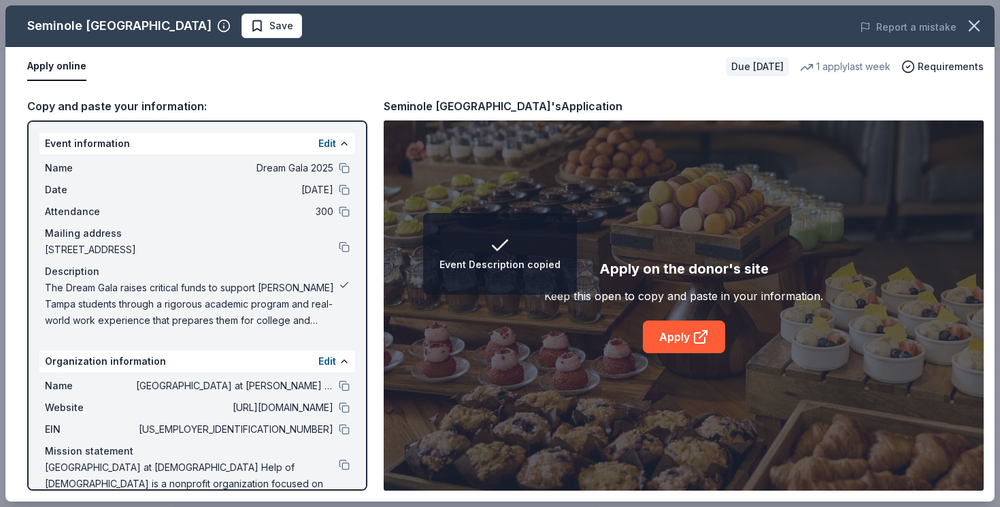
scroll to position [35, 0]
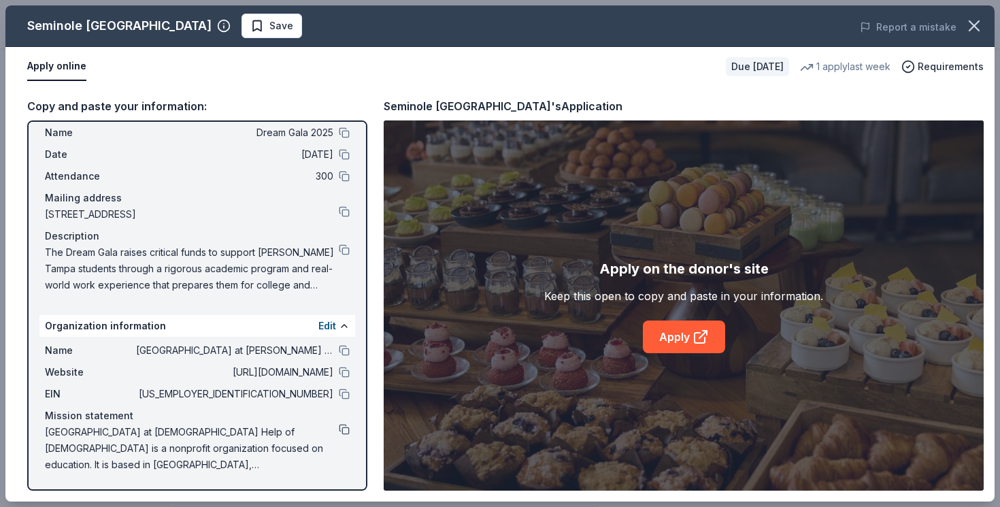
click at [345, 431] on button at bounding box center [344, 429] width 11 height 11
click at [976, 23] on icon "button" at bounding box center [975, 26] width 10 height 10
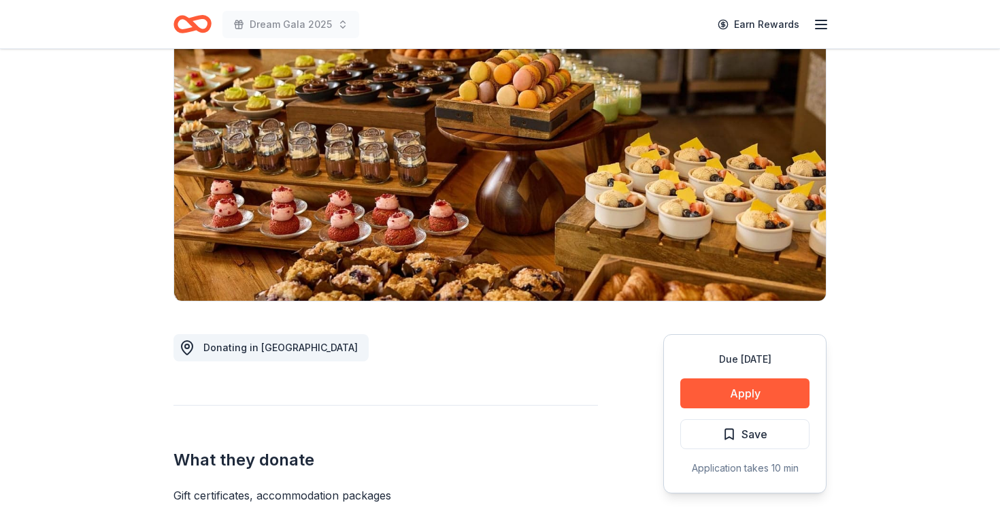
scroll to position [168, 0]
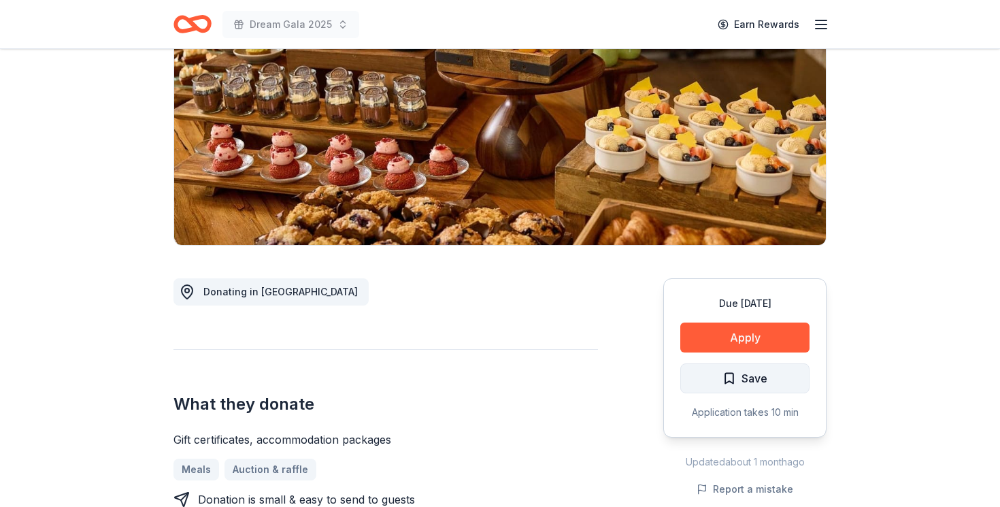
click at [755, 375] on span "Save" at bounding box center [755, 379] width 26 height 18
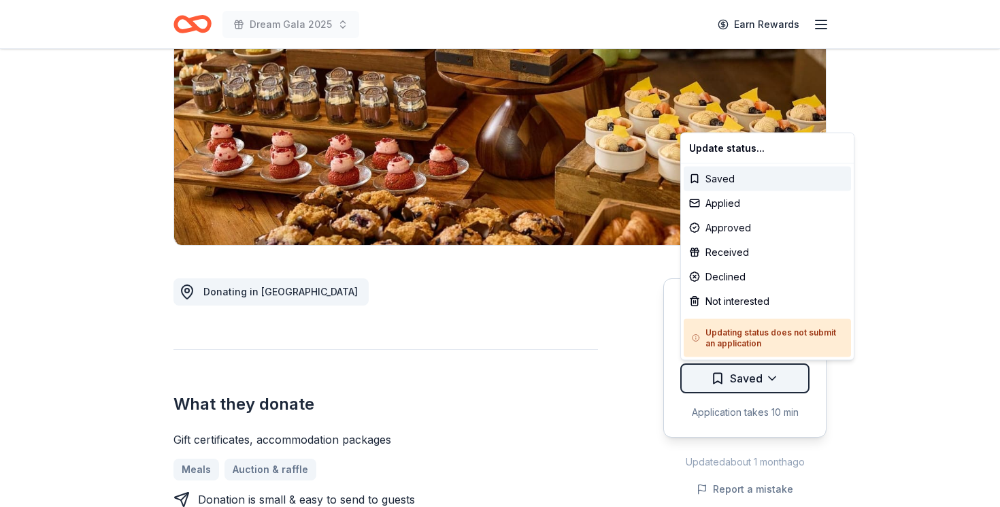
click at [781, 339] on html "Dream Gala 2025 Earn Rewards Due in 51 days Share Seminole Hard Rock Hotel & Ca…" at bounding box center [500, 85] width 1000 height 507
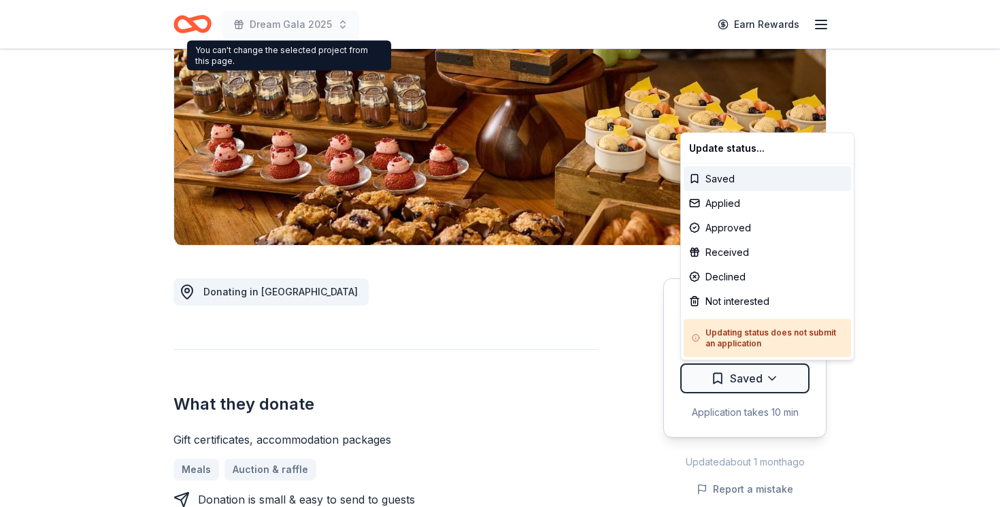
click at [421, 27] on html "Dream Gala 2025 Earn Rewards Due in 51 days Share Seminole Hard Rock Hotel & Ca…" at bounding box center [500, 85] width 1000 height 507
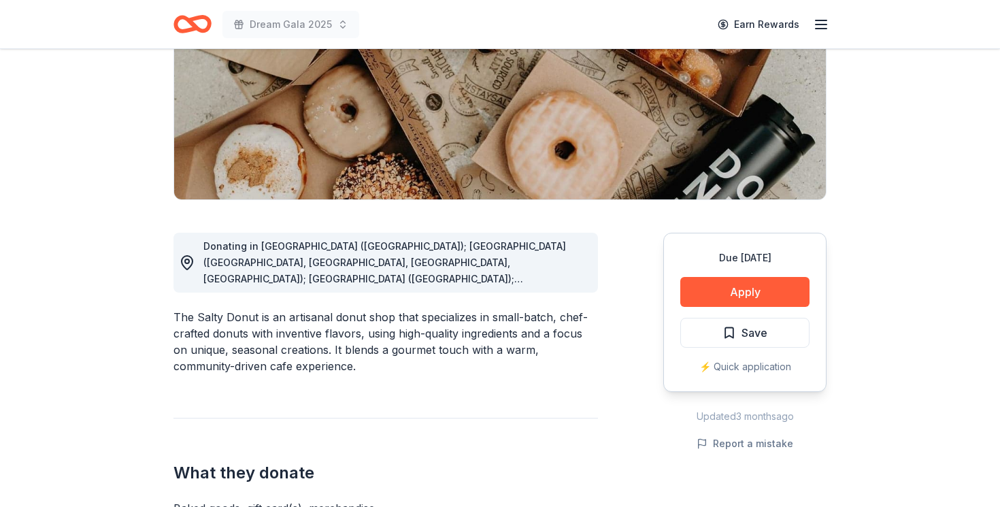
scroll to position [217, 0]
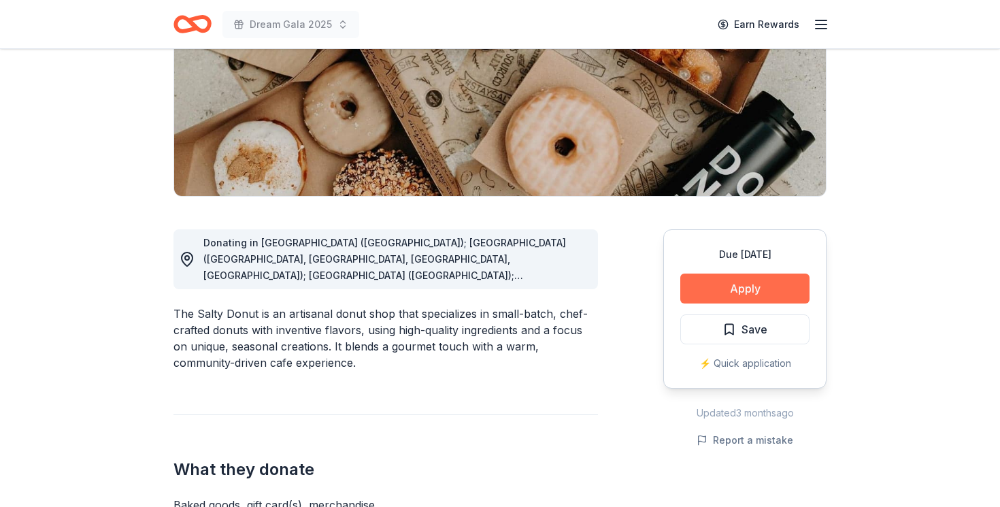
click at [785, 293] on button "Apply" at bounding box center [745, 289] width 129 height 30
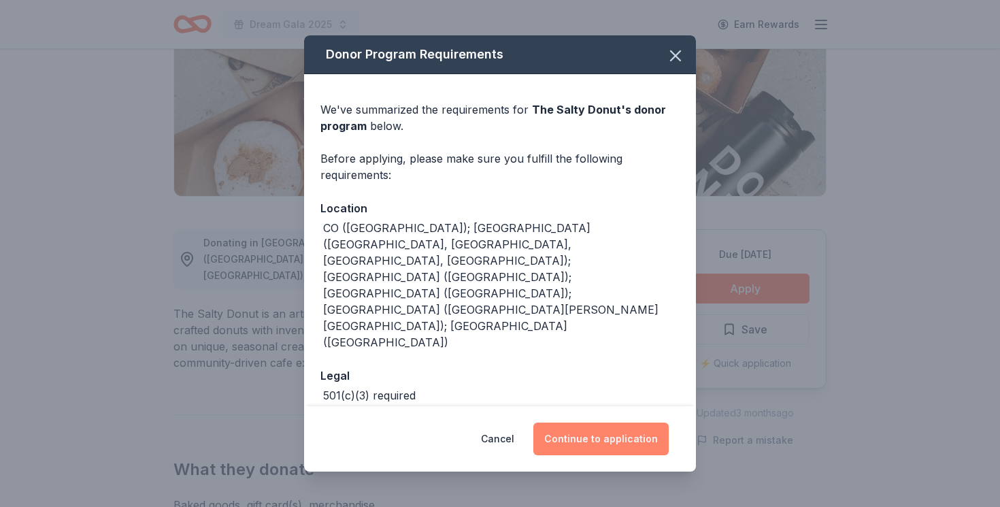
click at [604, 424] on button "Continue to application" at bounding box center [601, 439] width 135 height 33
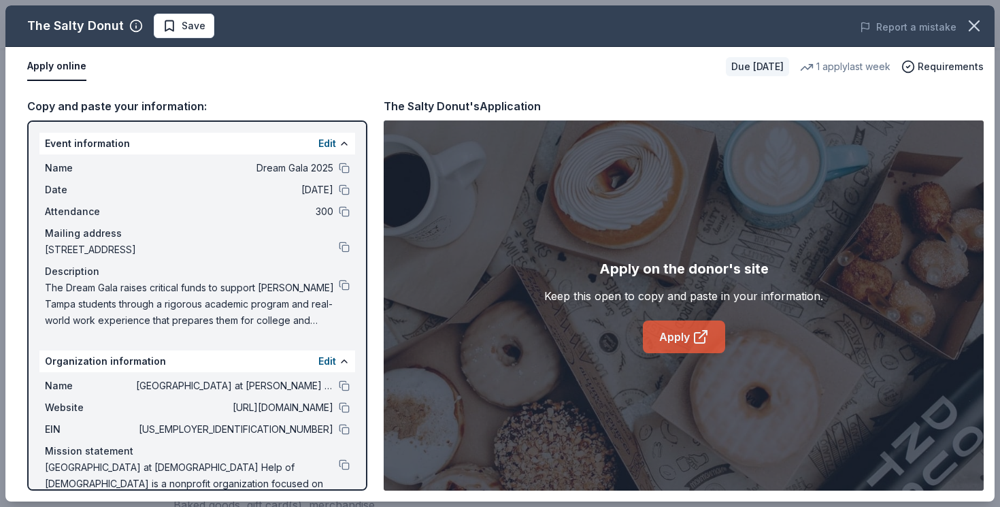
click at [659, 334] on link "Apply" at bounding box center [684, 337] width 82 height 33
click at [342, 284] on button at bounding box center [344, 285] width 11 height 11
click at [191, 24] on span "Save" at bounding box center [194, 26] width 24 height 16
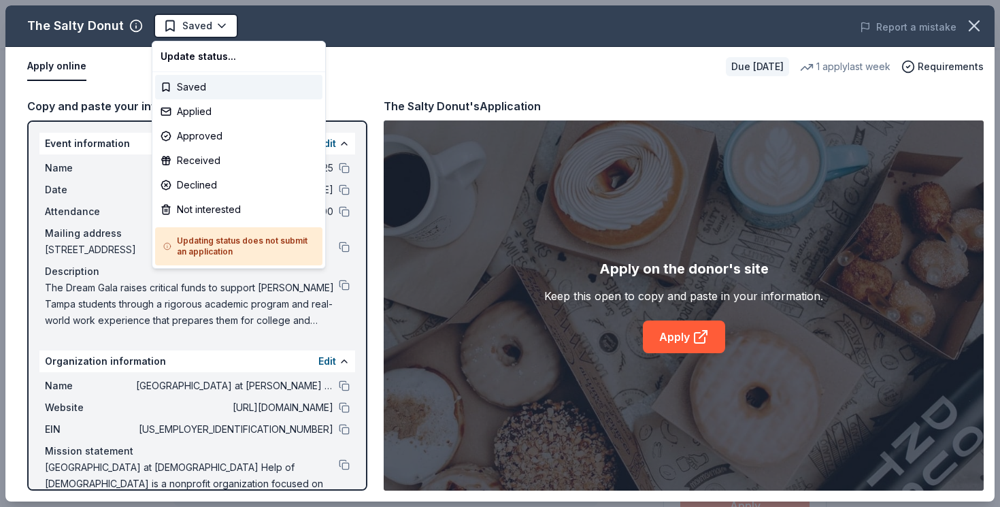
scroll to position [0, 0]
click at [191, 24] on html "Dream Gala 2025 Saved Apply Due [DATE] Share The Salty Donut New 1 apply last w…" at bounding box center [500, 253] width 1000 height 507
click at [221, 118] on div "Applied" at bounding box center [238, 111] width 167 height 25
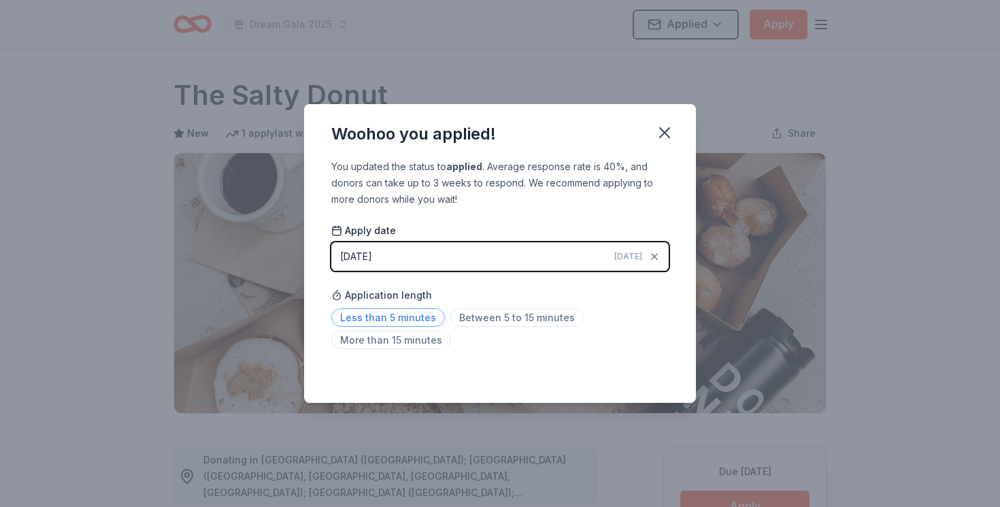
click at [415, 314] on span "Less than 5 minutes" at bounding box center [388, 317] width 114 height 18
click at [663, 128] on icon "button" at bounding box center [664, 132] width 19 height 19
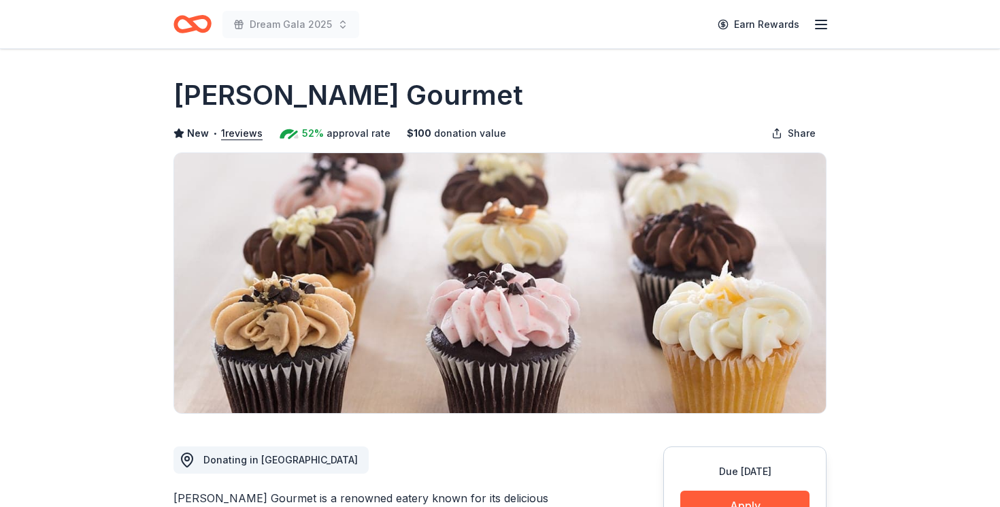
scroll to position [203, 0]
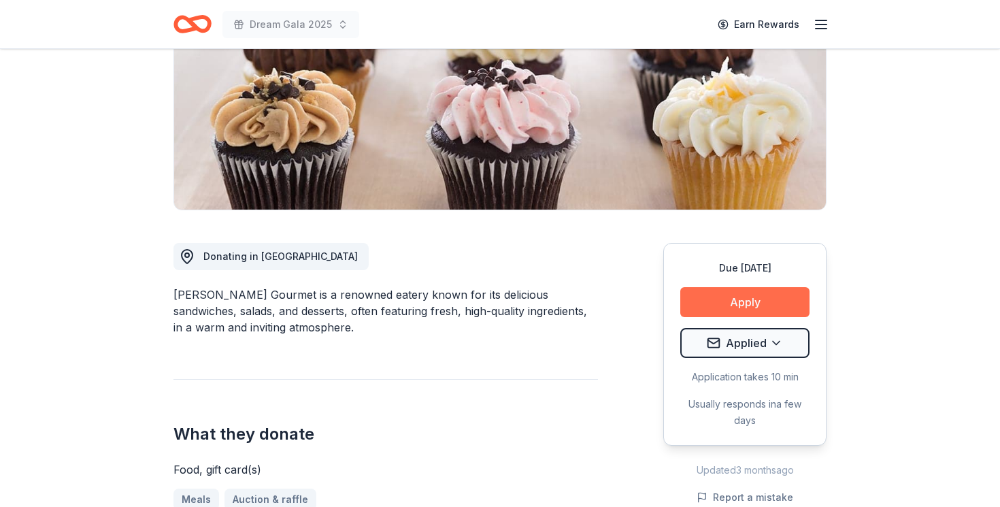
click at [718, 291] on button "Apply" at bounding box center [745, 302] width 129 height 30
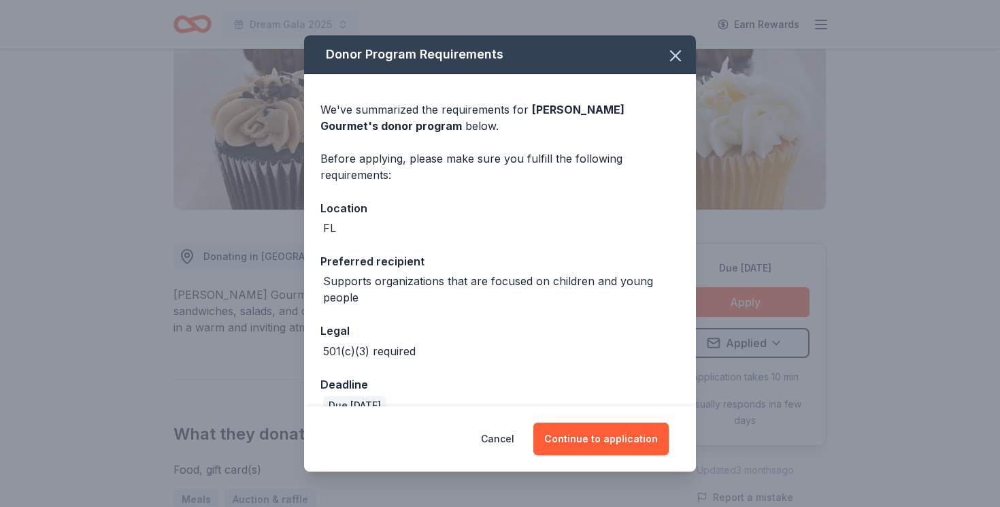
scroll to position [25, 0]
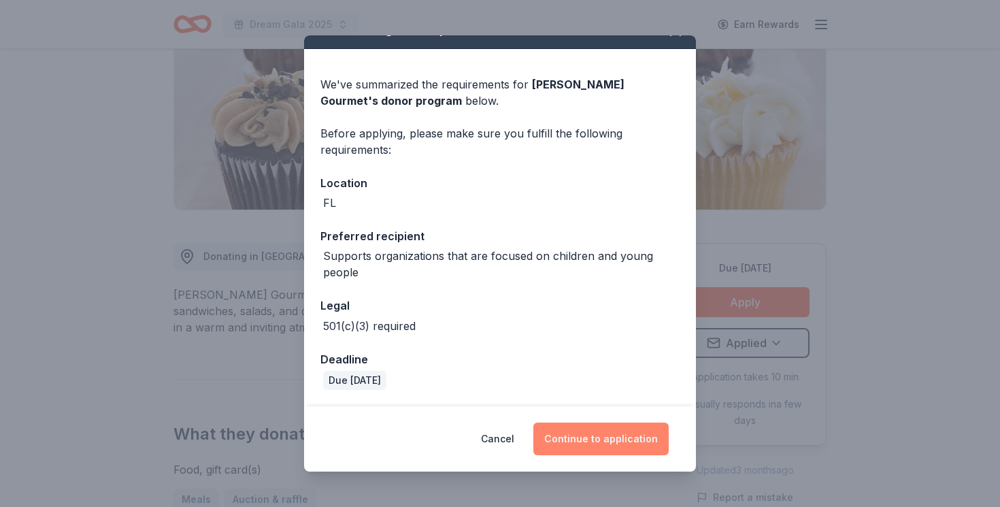
click at [559, 440] on button "Continue to application" at bounding box center [601, 439] width 135 height 33
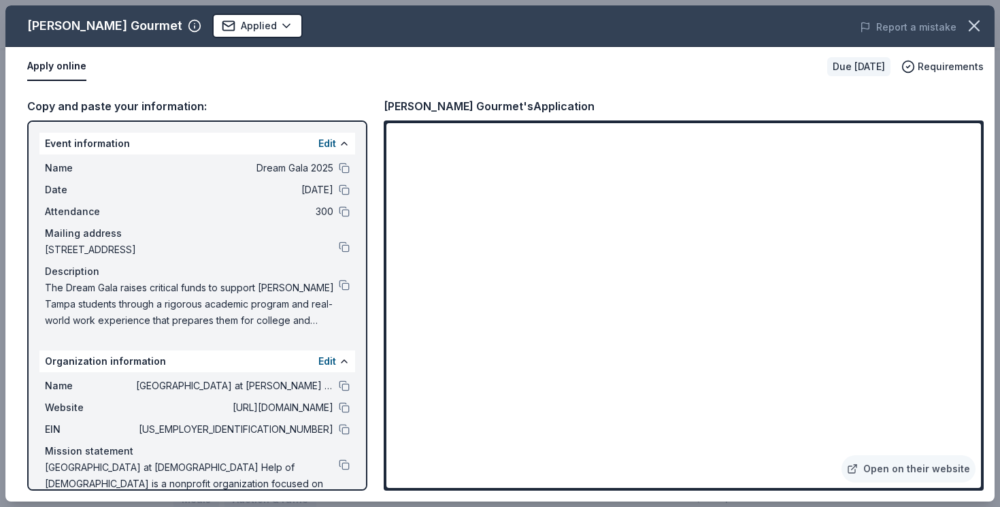
scroll to position [35, 0]
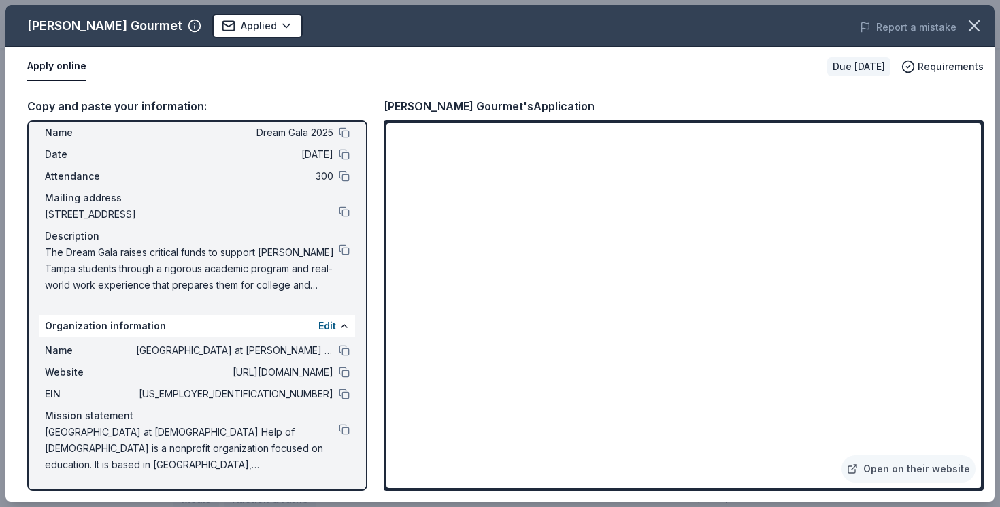
click at [338, 369] on div "Website http://www.cristoreytampa.org" at bounding box center [197, 372] width 305 height 16
click at [340, 369] on button at bounding box center [344, 372] width 11 height 11
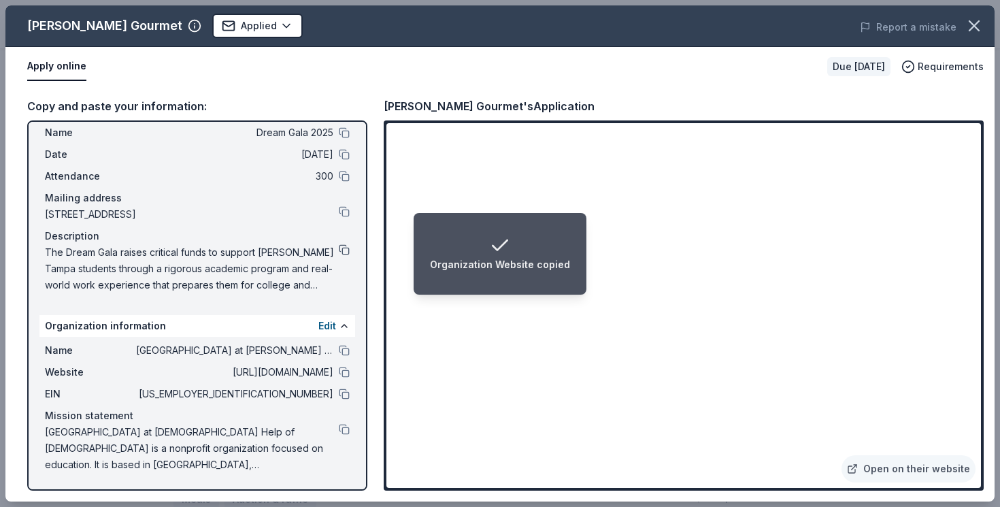
click at [344, 255] on button at bounding box center [344, 249] width 11 height 11
click at [553, 266] on div "Event Description copied" at bounding box center [500, 265] width 121 height 16
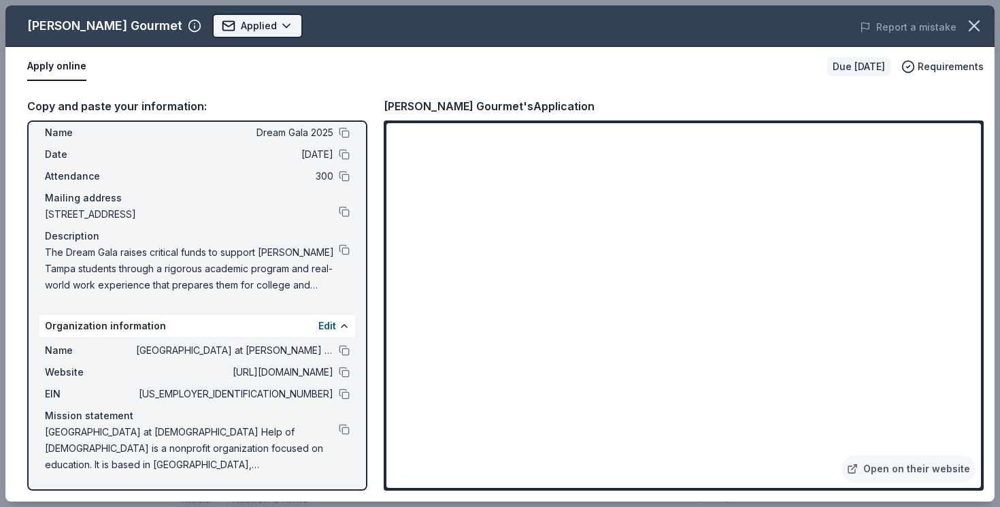
click at [216, 20] on html "Dream Gala 2025 Earn Rewards Due in 21 days Share Wright's Gourmet New • 1 revi…" at bounding box center [500, 50] width 1000 height 507
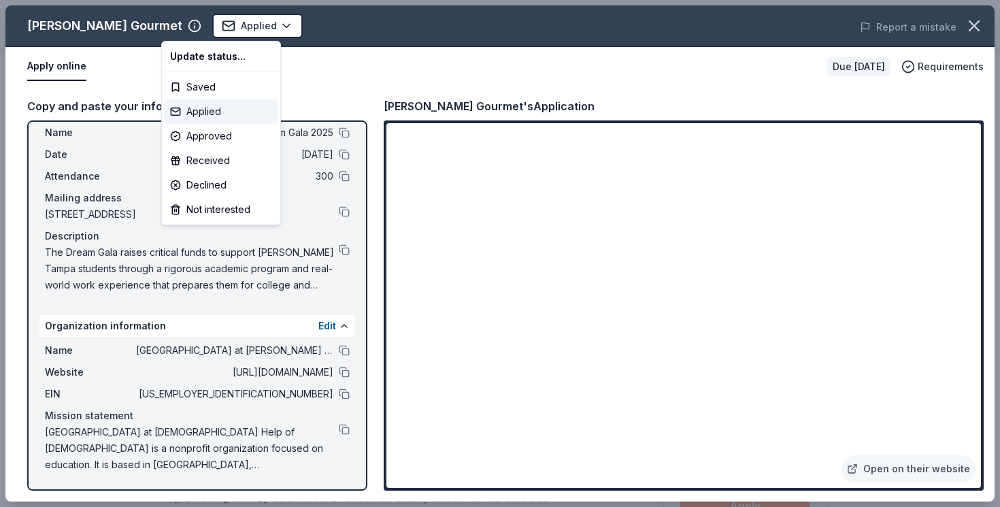
click at [218, 106] on div "Applied" at bounding box center [221, 111] width 113 height 25
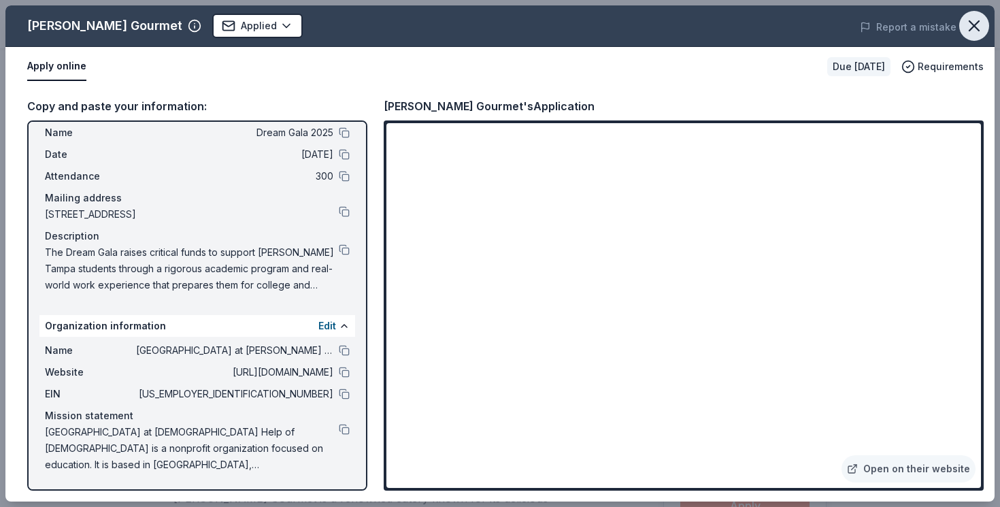
click at [982, 28] on icon "button" at bounding box center [974, 25] width 19 height 19
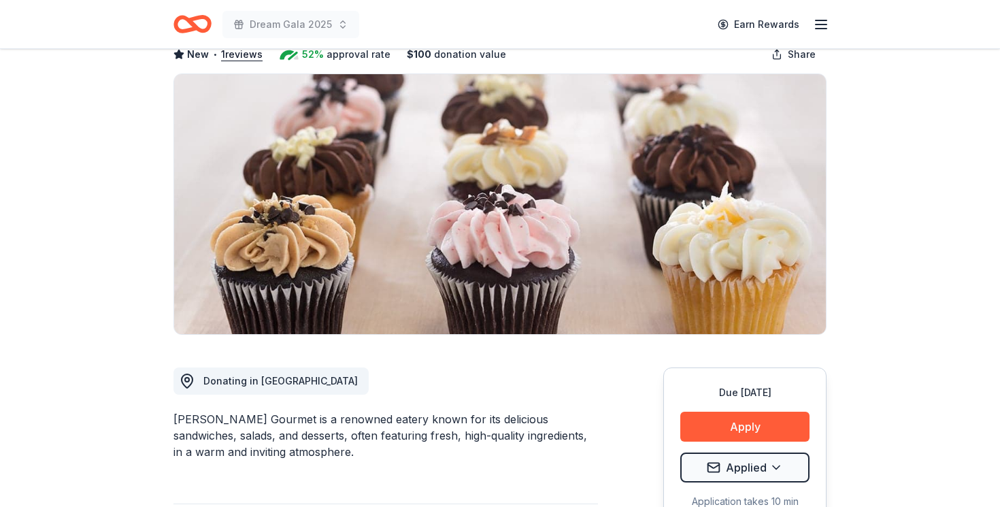
scroll to position [100, 0]
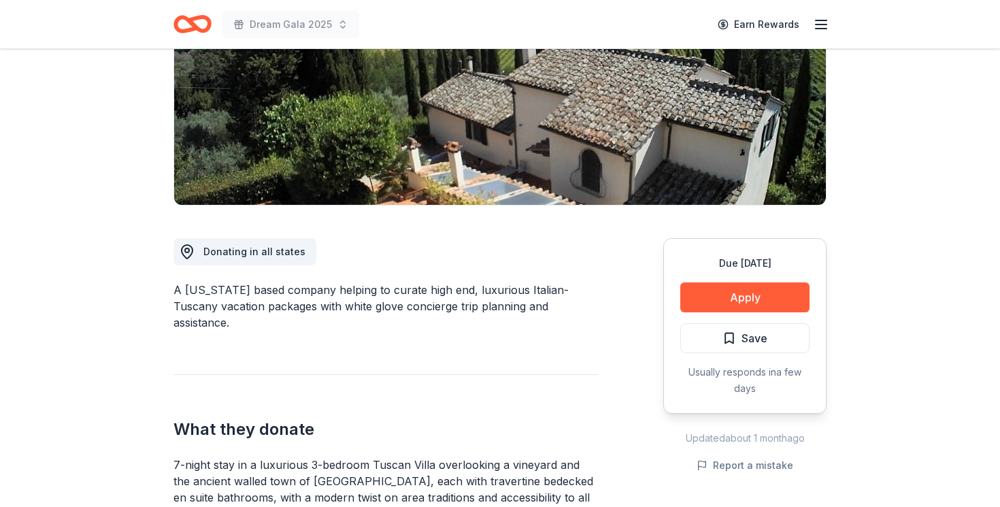
scroll to position [255, 0]
